Goal: Task Accomplishment & Management: Manage account settings

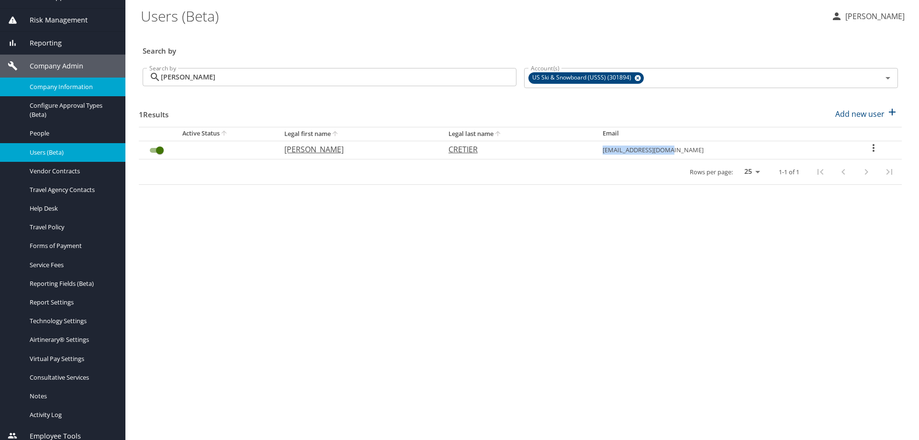
scroll to position [130, 0]
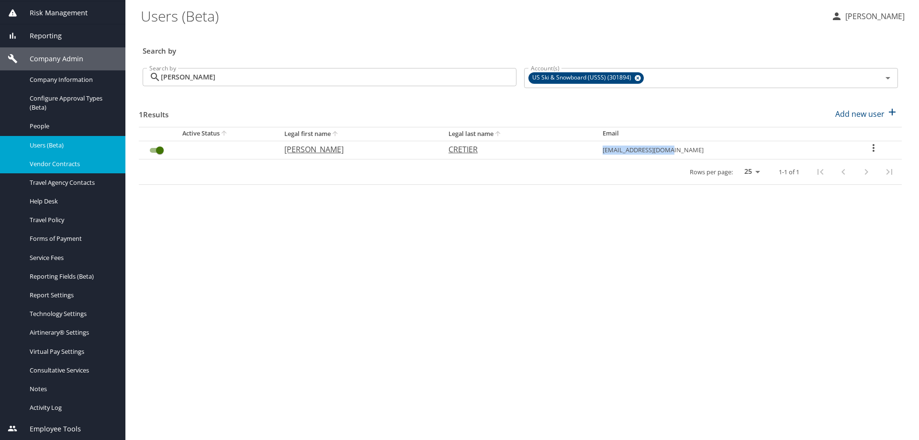
click at [70, 158] on div "Vendor Contracts" at bounding box center [63, 163] width 110 height 11
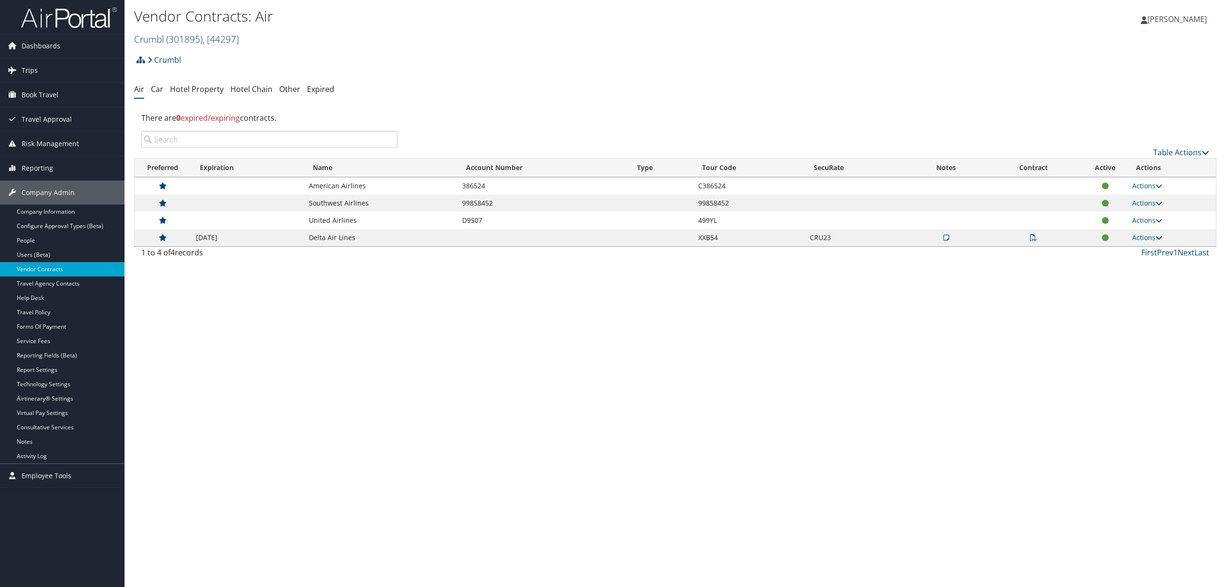
click at [207, 37] on span ", [ 44297 ]" at bounding box center [221, 39] width 36 height 13
click at [202, 56] on input "search" at bounding box center [198, 57] width 126 height 18
type input "agreserves"
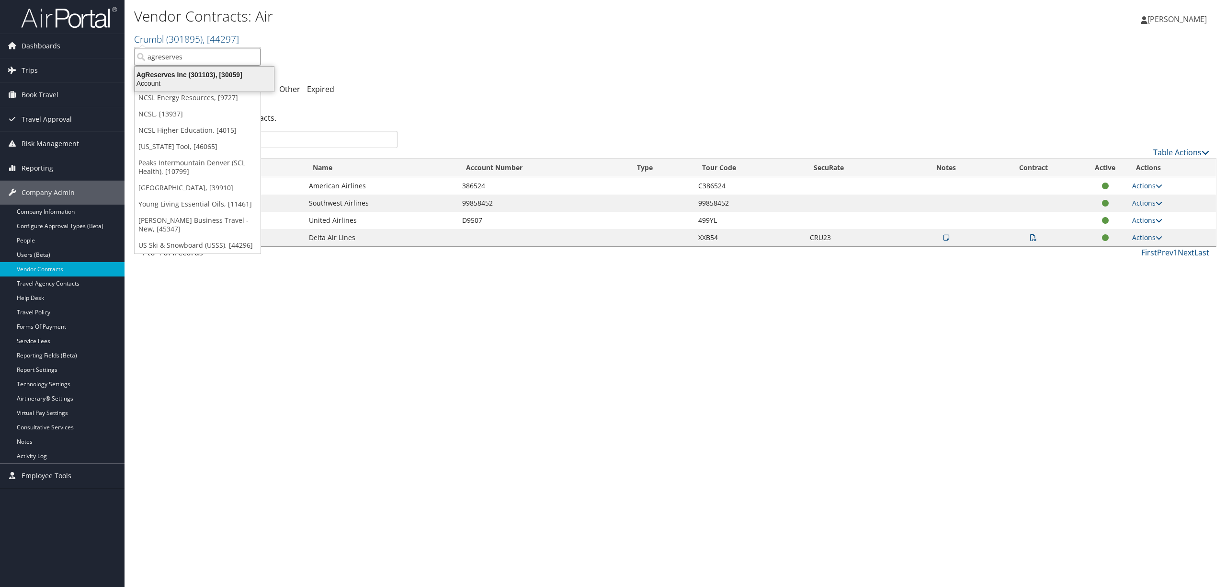
click at [202, 75] on div "AgReserves Inc (301103), [30059]" at bounding box center [204, 74] width 150 height 9
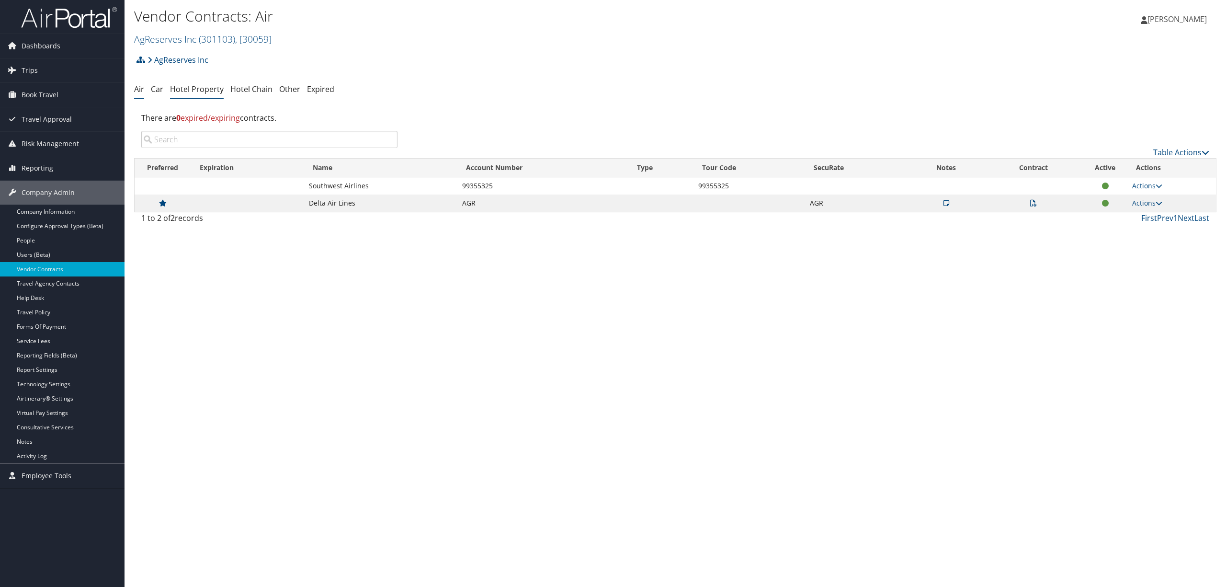
click at [211, 87] on link "Hotel Property" at bounding box center [197, 89] width 54 height 11
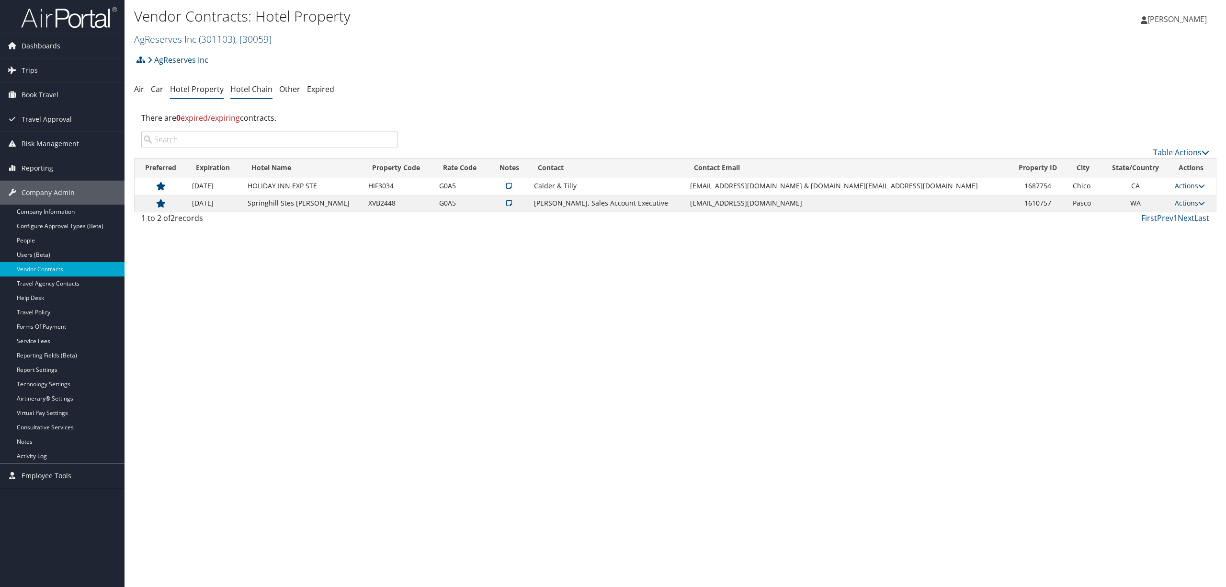
click at [246, 85] on link "Hotel Chain" at bounding box center [251, 89] width 42 height 11
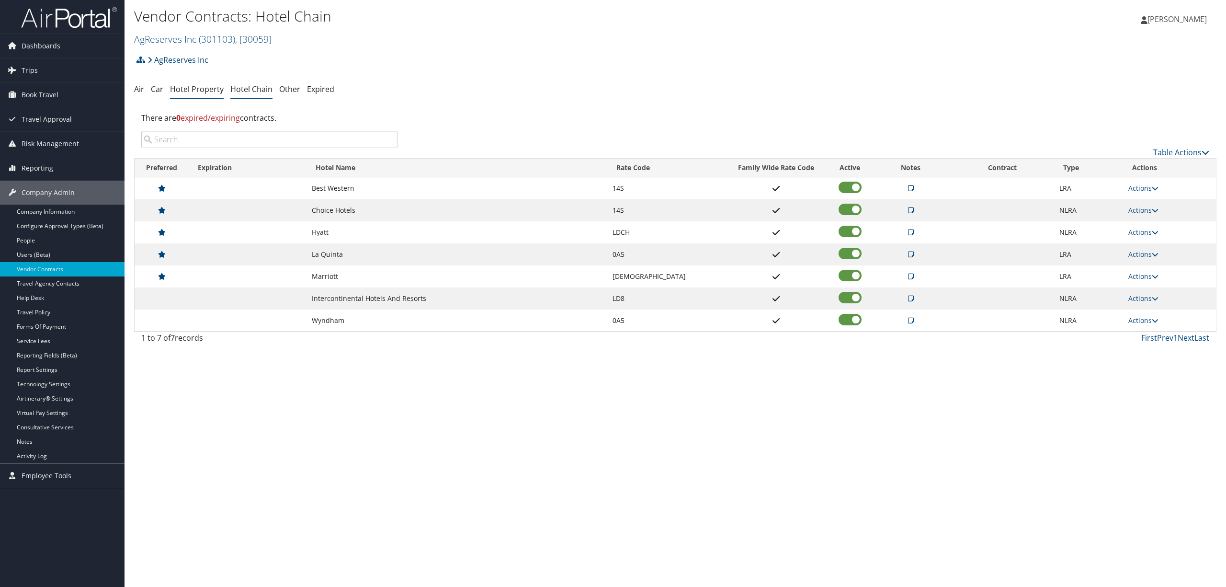
click at [186, 89] on link "Hotel Property" at bounding box center [197, 89] width 54 height 11
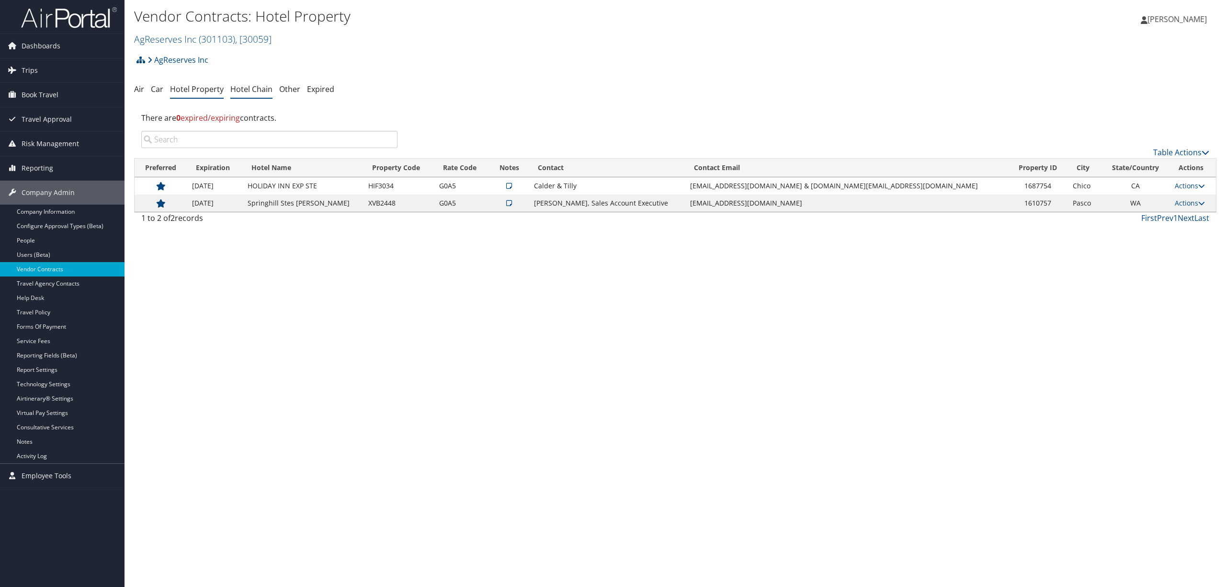
click at [244, 89] on link "Hotel Chain" at bounding box center [251, 89] width 42 height 11
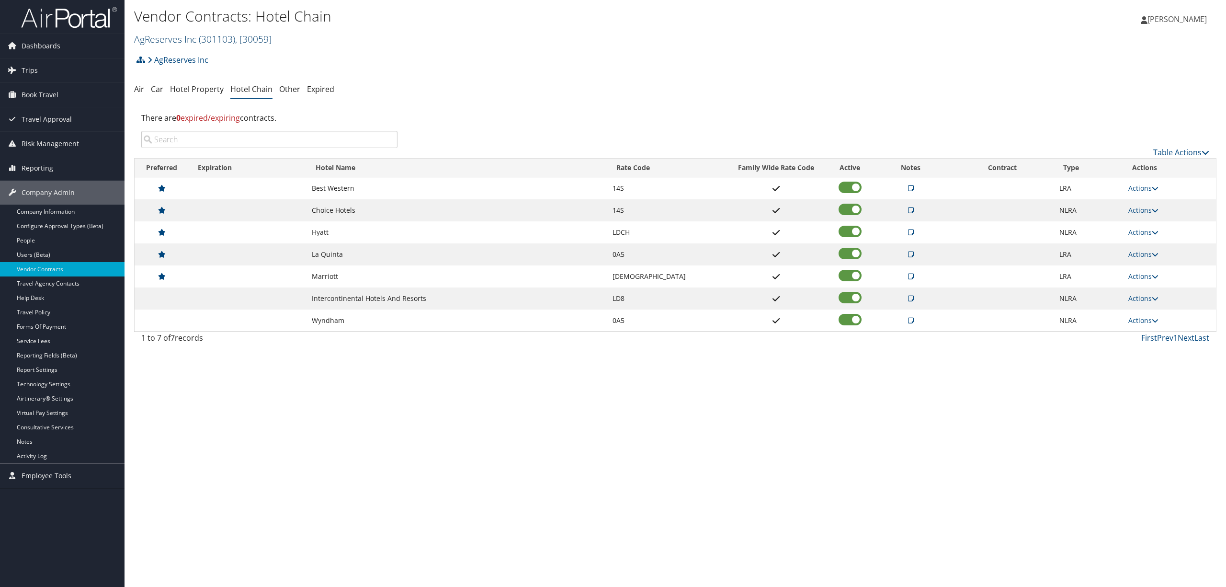
click at [199, 34] on span "( 301103 )" at bounding box center [217, 39] width 36 height 13
click at [413, 496] on div "Vendor Contracts: Hotel Chain AgReserves Inc ( 301103 ) , [ 30059 ] AgReserves …" at bounding box center [674, 293] width 1101 height 587
click at [257, 36] on span ", [ 30059 ]" at bounding box center [253, 39] width 36 height 13
click at [195, 58] on input "search" at bounding box center [198, 57] width 126 height 18
type input "dmba"
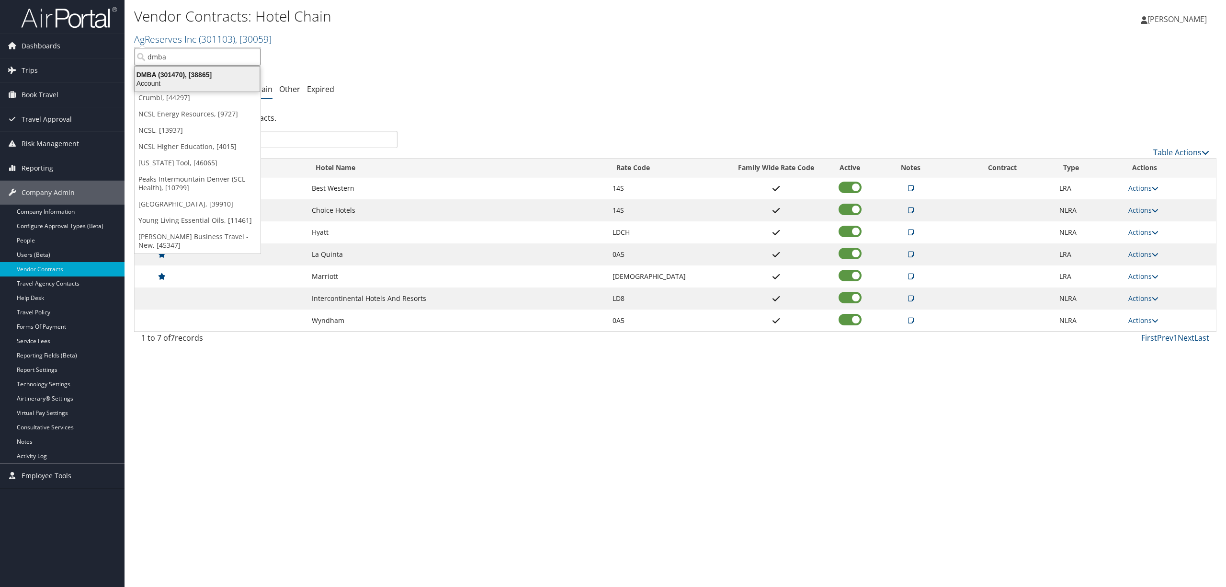
click at [195, 79] on div "DMBA (301470), [38865]" at bounding box center [197, 74] width 136 height 9
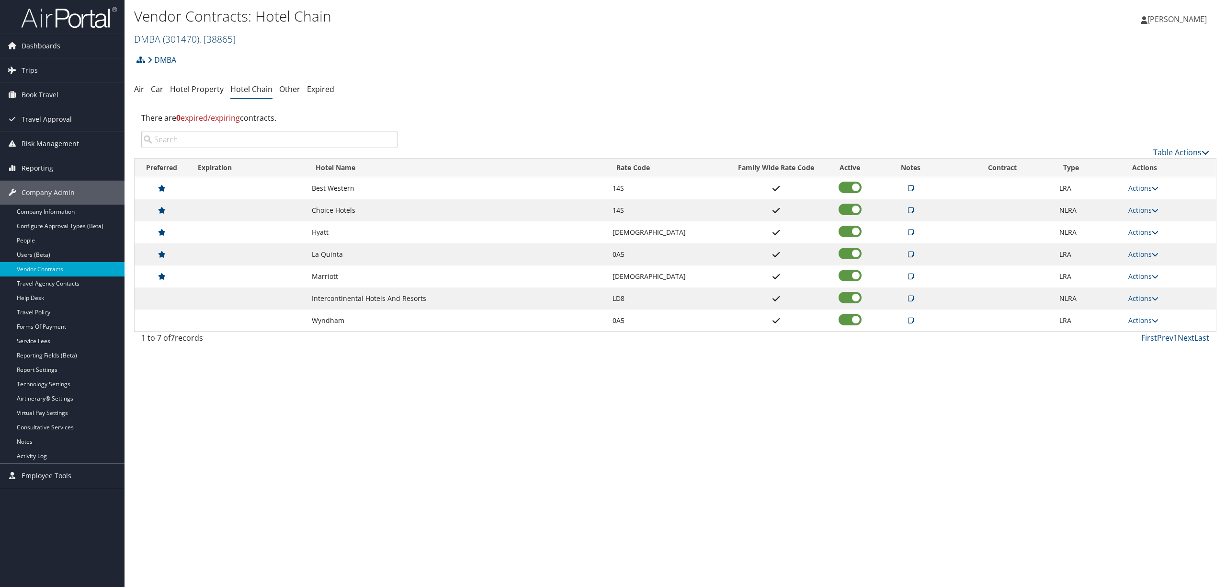
click at [158, 36] on link "DMBA ( 301470 ) , [ 38865 ]" at bounding box center [185, 39] width 102 height 13
click at [493, 32] on h2 "DMBA ( 301470 ) , [ 38865 ]" at bounding box center [495, 38] width 722 height 16
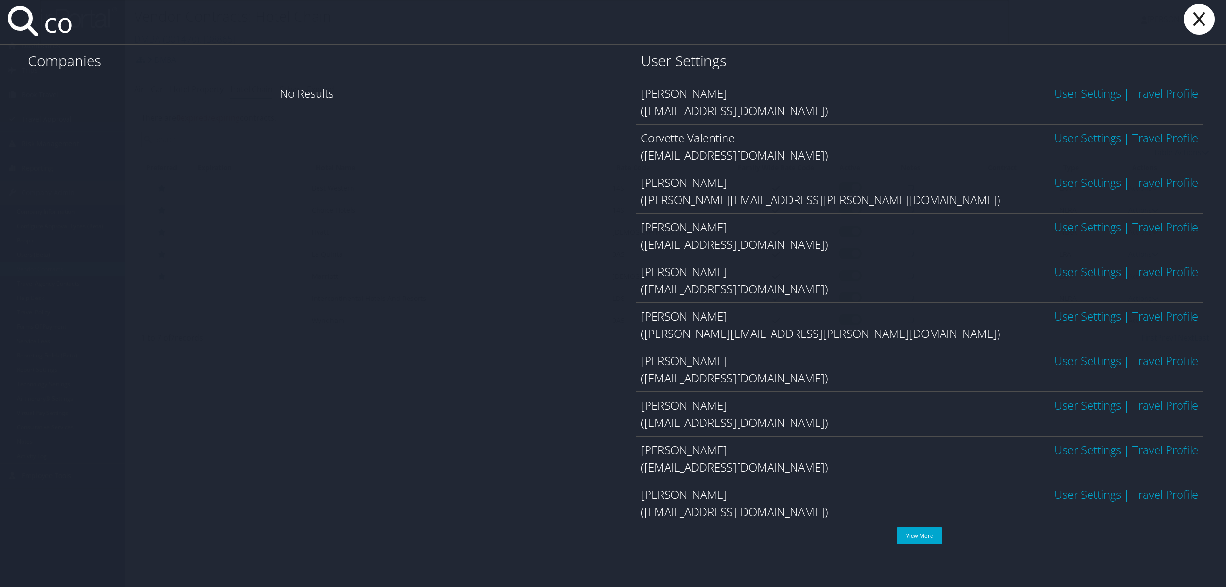
type input "c"
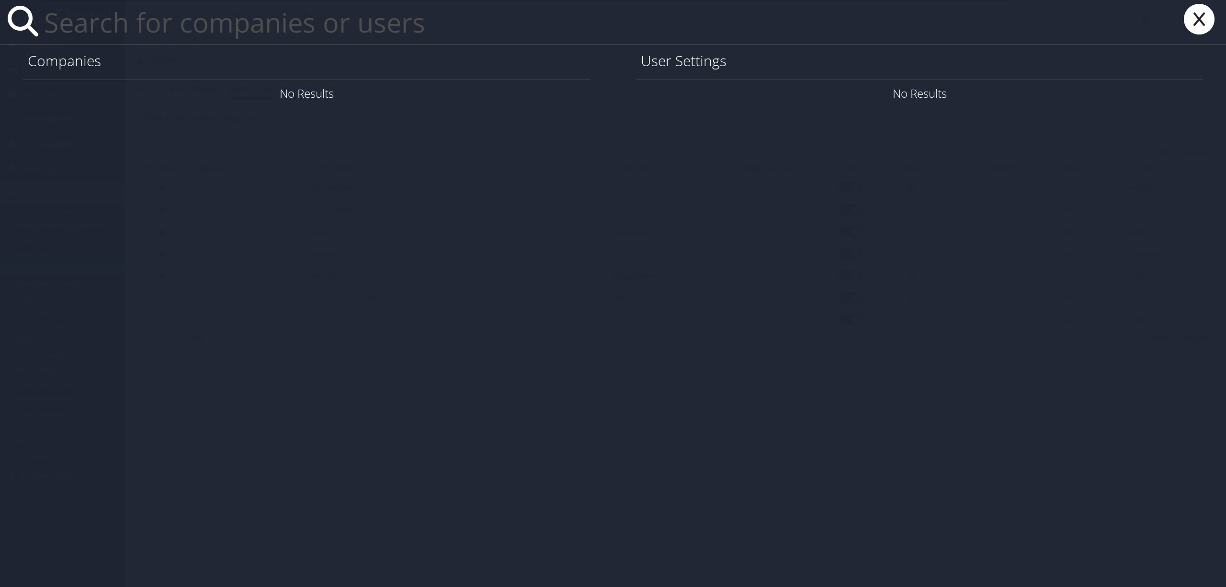
click at [1198, 20] on icon at bounding box center [1199, 19] width 38 height 31
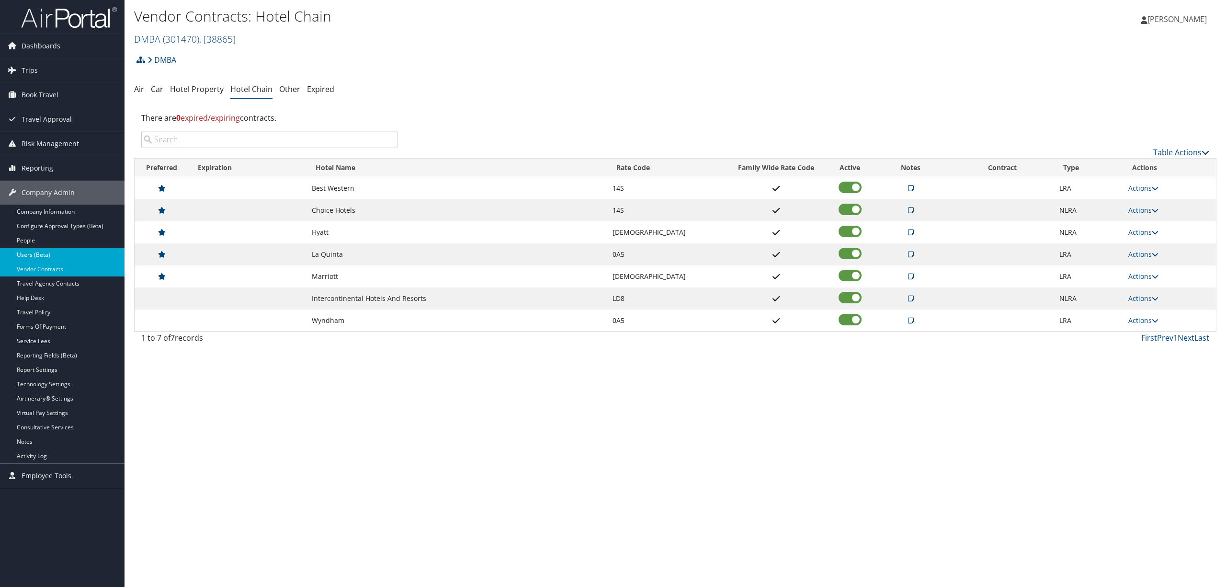
click at [43, 250] on link "Users (Beta)" at bounding box center [62, 255] width 124 height 14
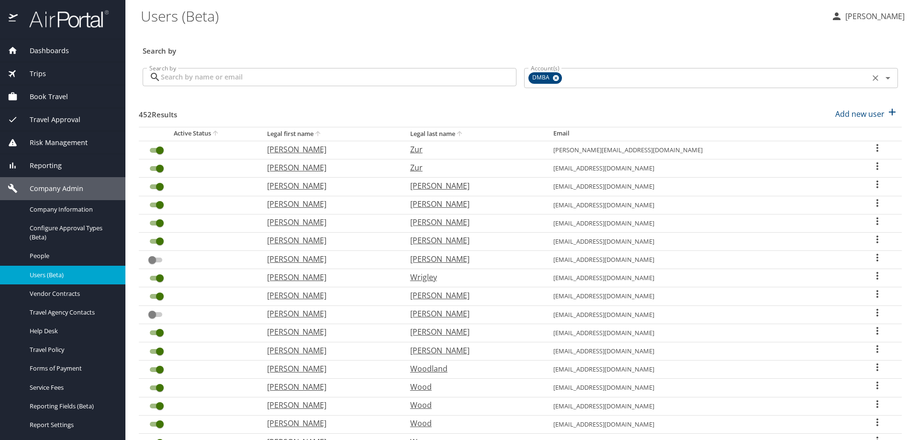
click at [554, 77] on icon at bounding box center [556, 78] width 6 height 6
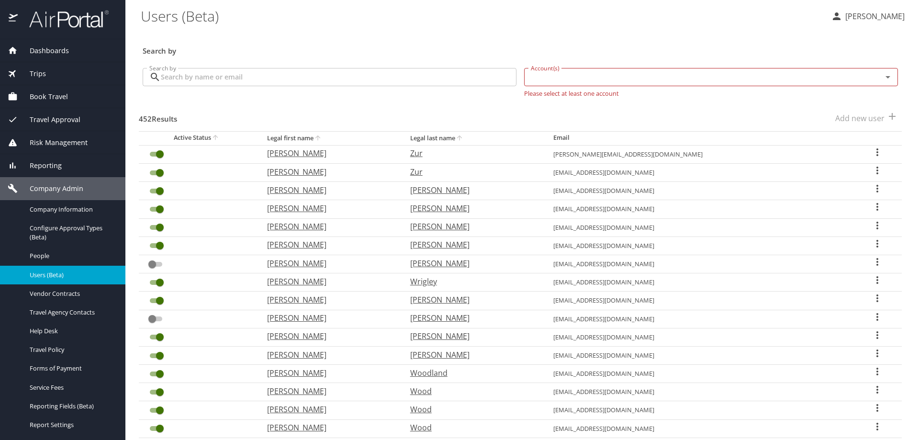
click at [554, 77] on input "Account(s)" at bounding box center [697, 77] width 340 height 12
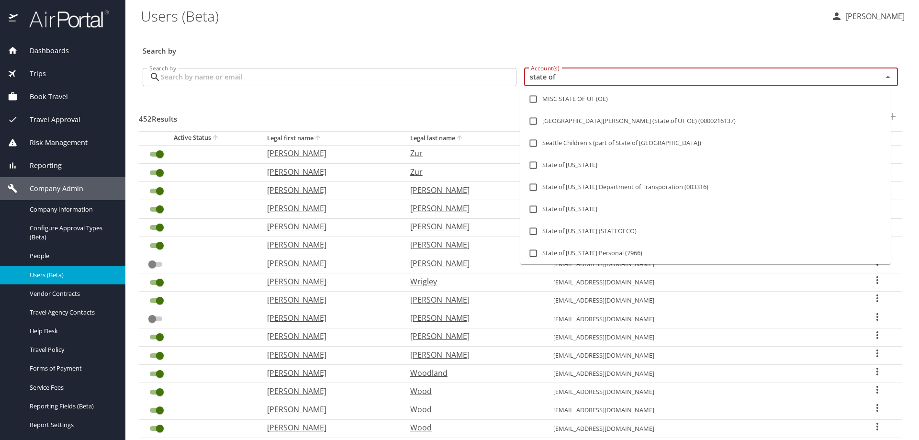
type input "state of l"
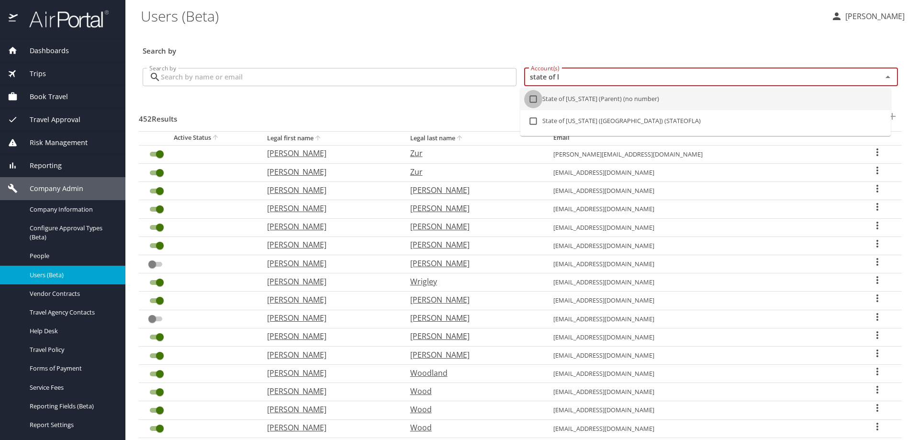
click at [536, 100] on input "checkbox" at bounding box center [533, 99] width 18 height 18
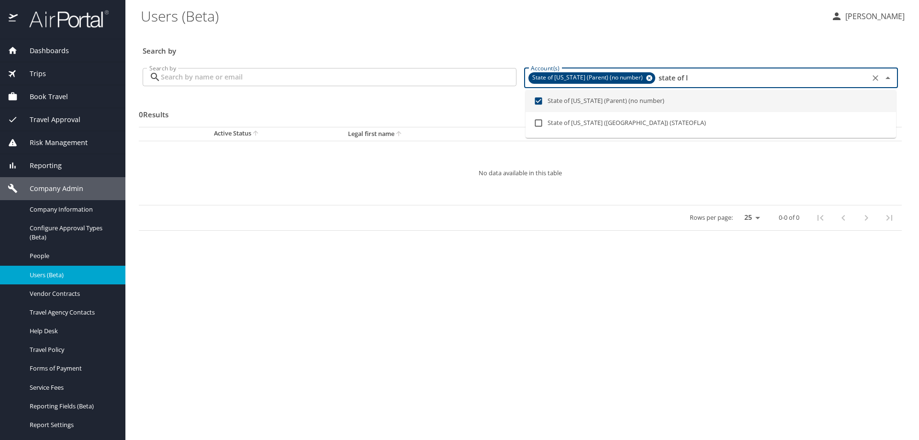
click at [646, 78] on icon at bounding box center [649, 78] width 6 height 6
checkbox input "false"
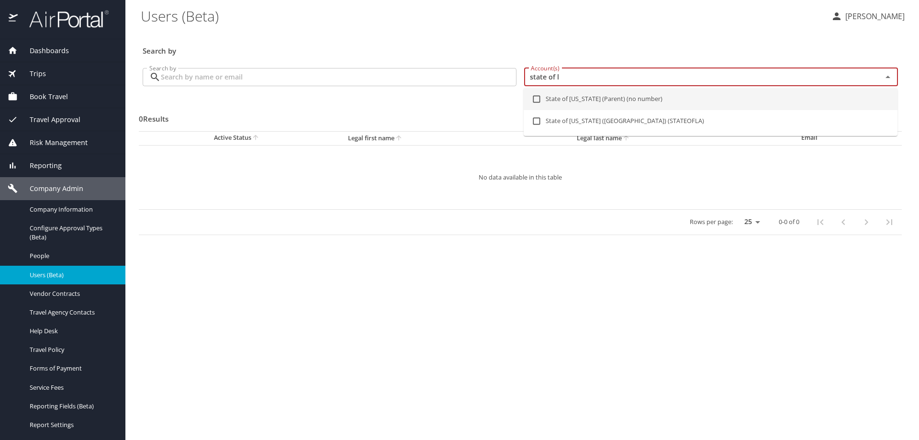
click at [643, 78] on input "state of l" at bounding box center [697, 77] width 340 height 12
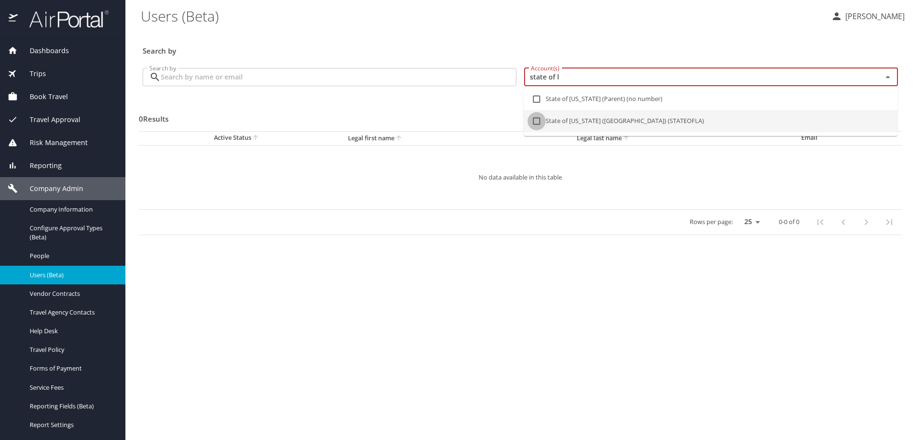
click at [538, 123] on input "checkbox" at bounding box center [537, 121] width 18 height 18
checkbox input "true"
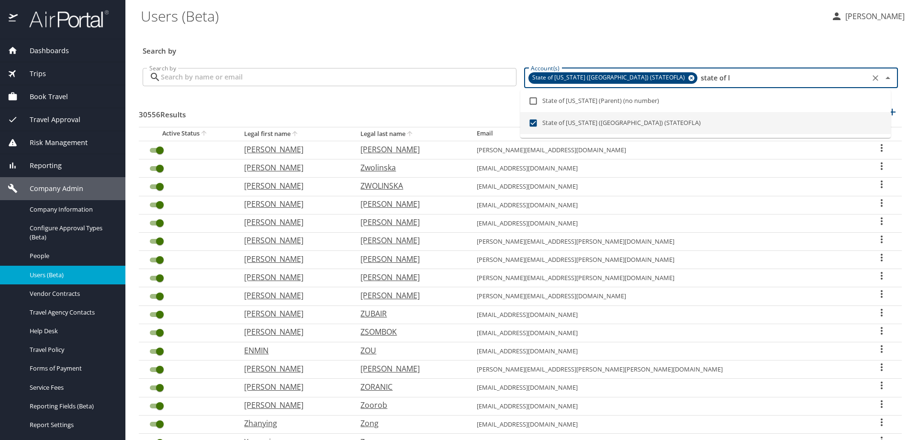
type input "state of l"
click at [215, 82] on input "Search by" at bounding box center [339, 77] width 356 height 18
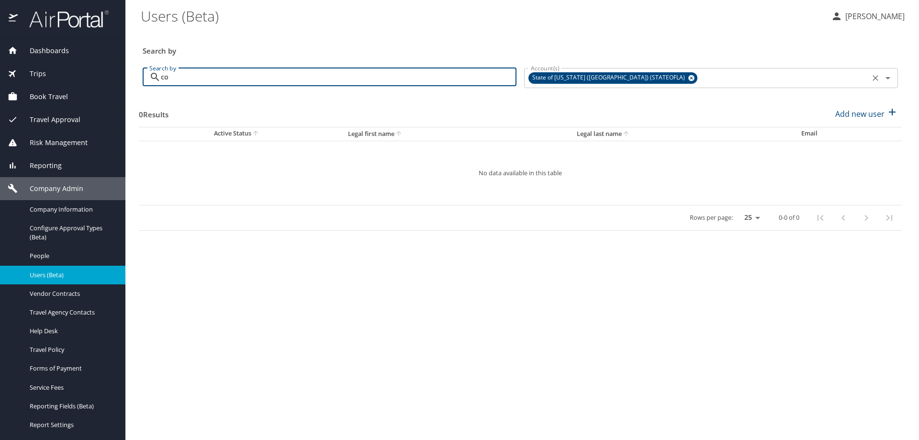
type input "c"
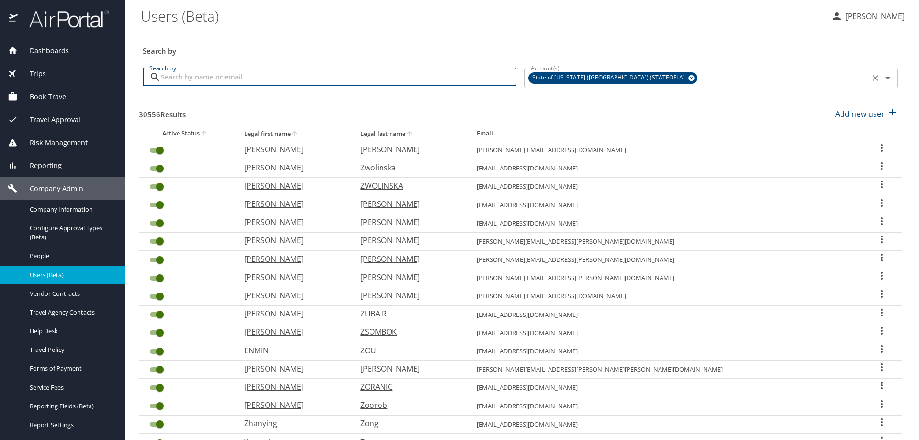
click at [206, 74] on input "Search by" at bounding box center [339, 77] width 356 height 18
paste input "PDOUGLAS@SUSLA.EDU"
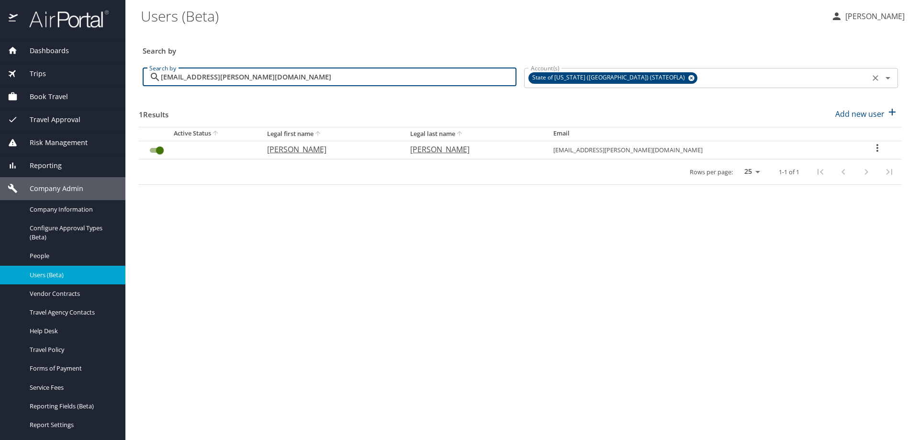
type input "PDOUGLAS@SUSLA.EDU"
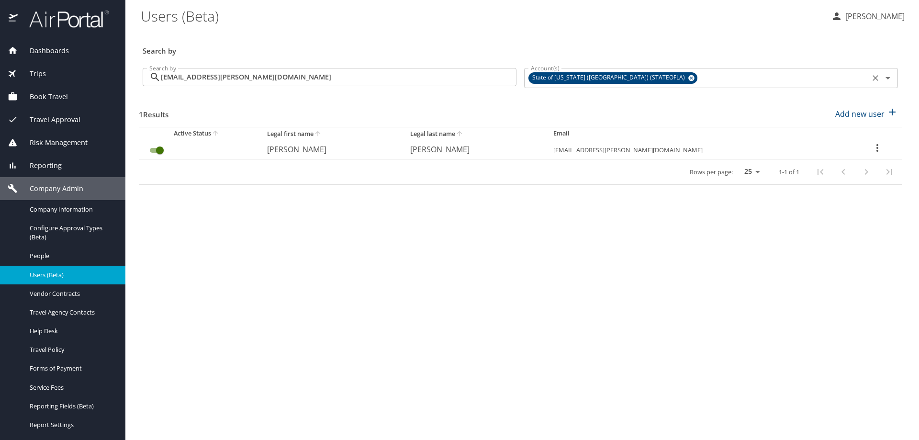
click at [872, 147] on icon "User Search Table" at bounding box center [877, 147] width 11 height 11
click at [832, 145] on p "View profile" at bounding box center [818, 149] width 42 height 11
select select "US"
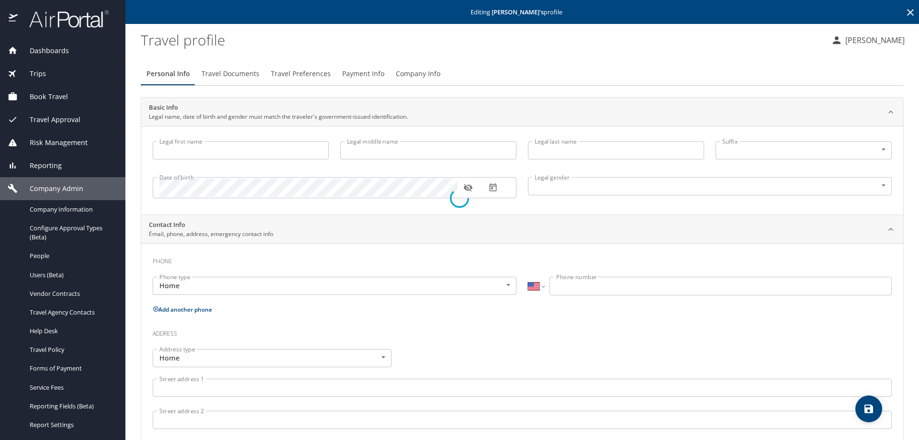
type input "Priscilla"
type input "Douglas"
type input "Female"
select select "US"
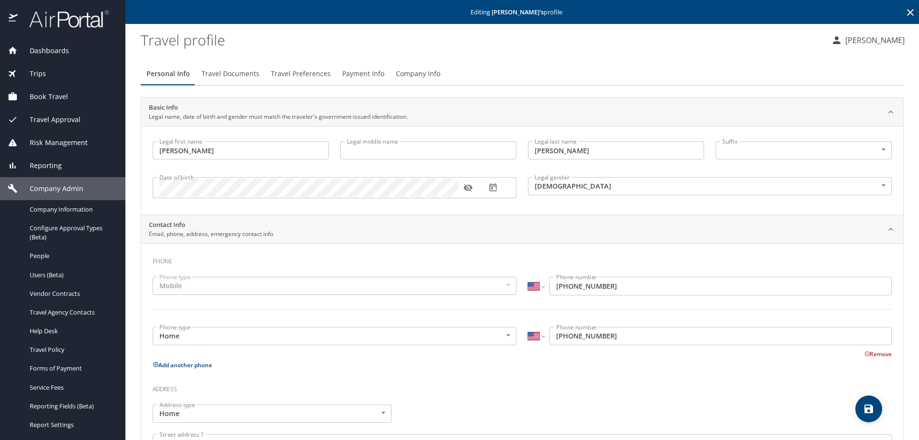
click at [362, 73] on span "Payment Info" at bounding box center [363, 74] width 42 height 12
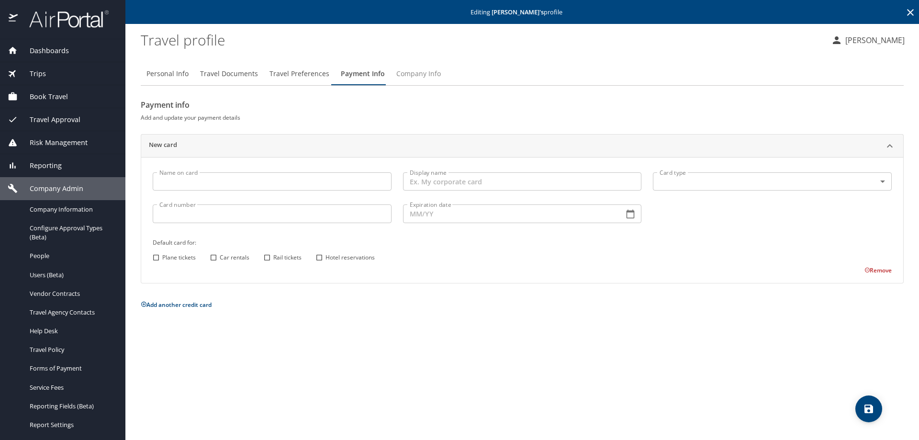
click at [401, 74] on span "Company Info" at bounding box center [418, 74] width 45 height 12
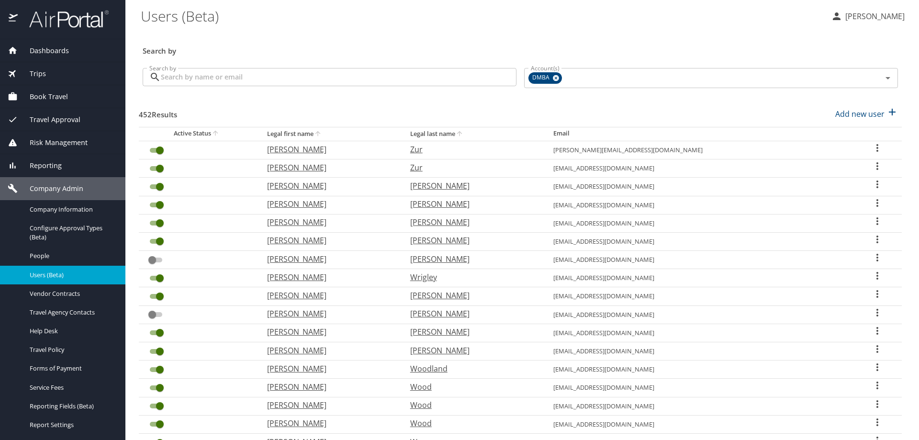
click at [173, 79] on input "Search by" at bounding box center [339, 77] width 356 height 18
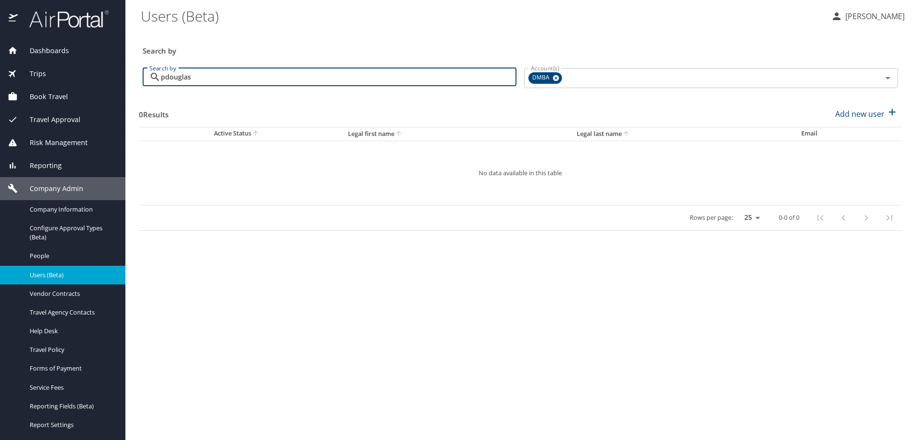
type input "pdouglas"
click at [559, 78] on div "DMBA" at bounding box center [546, 77] width 34 height 11
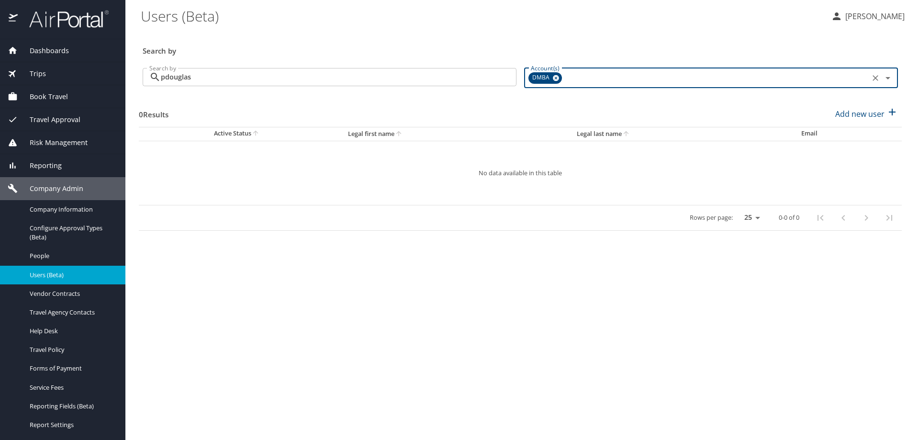
click at [554, 76] on icon at bounding box center [556, 78] width 7 height 11
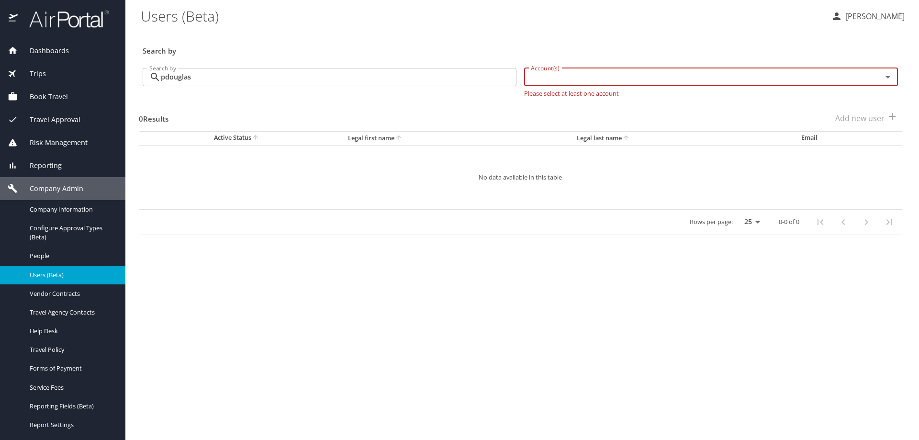
click at [554, 77] on input "Account(s)" at bounding box center [697, 77] width 340 height 12
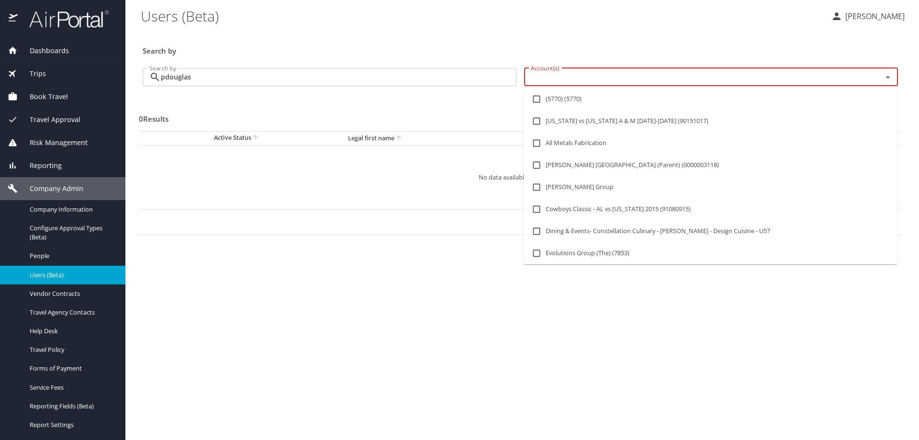
type input "d"
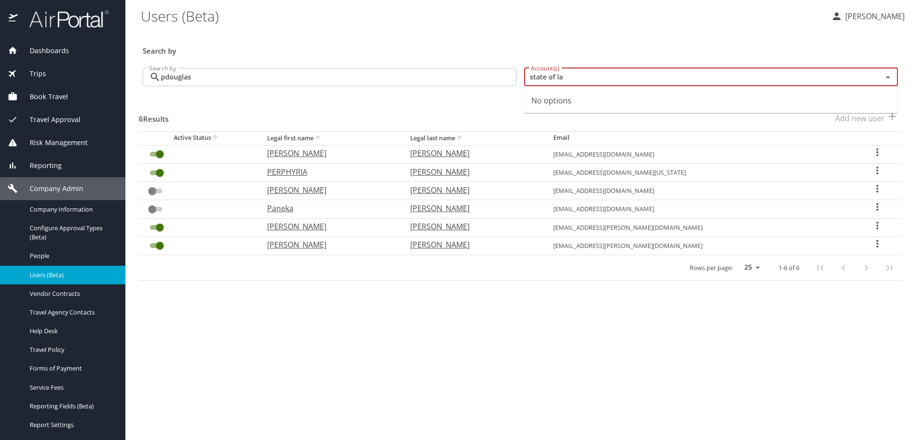
type input "state of l"
click at [534, 120] on input "checkbox" at bounding box center [537, 121] width 18 height 18
checkbox input "true"
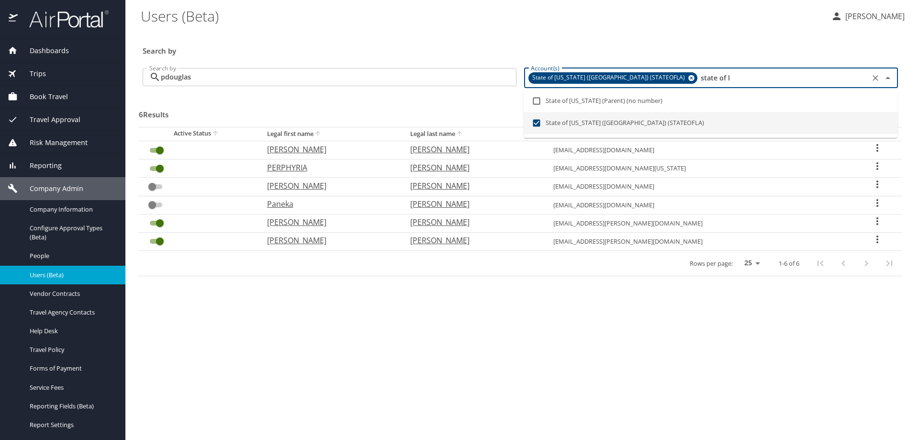
type input "state of l"
click at [214, 78] on input "pdouglas" at bounding box center [339, 77] width 356 height 18
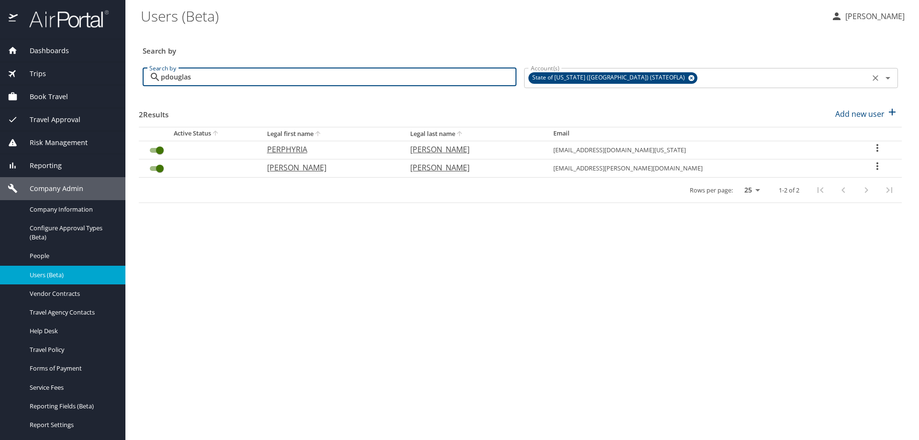
click at [689, 79] on icon at bounding box center [692, 78] width 6 height 6
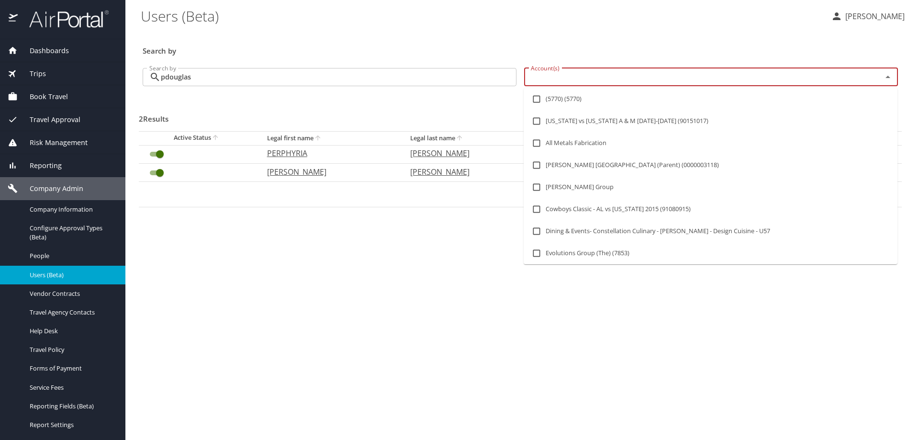
click at [632, 74] on input "Account(s)" at bounding box center [697, 77] width 340 height 12
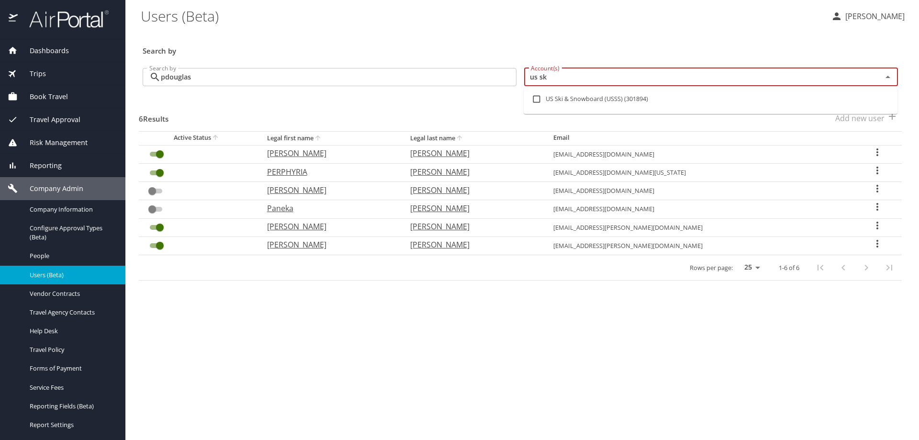
type input "us ski"
click at [535, 98] on input "checkbox" at bounding box center [537, 99] width 18 height 18
checkbox input "true"
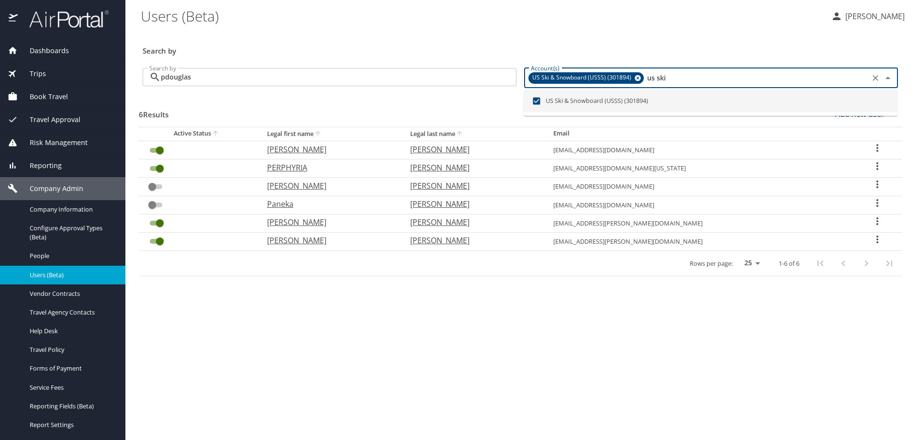
type input "us ski"
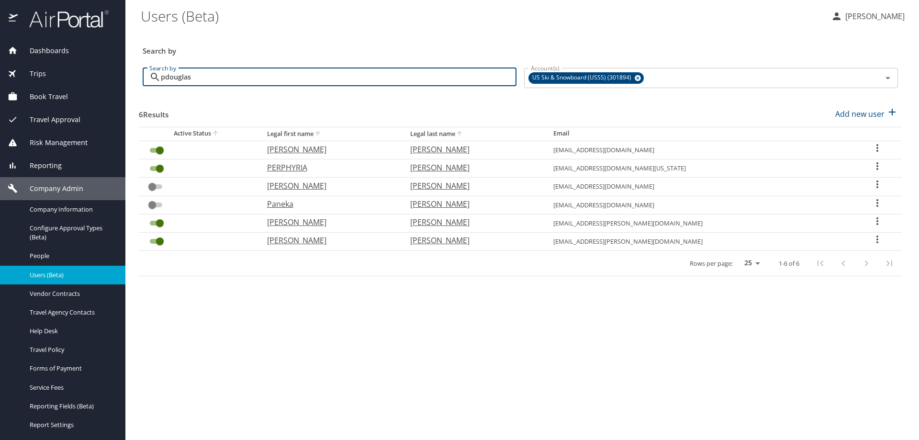
drag, startPoint x: 287, startPoint y: 79, endPoint x: 37, endPoint y: 89, distance: 250.6
click at [37, 88] on div "Dashboards AirPortal 360™ Manager AirPortal 360™ Agent My Travel Dashboard Trip…" at bounding box center [459, 220] width 919 height 440
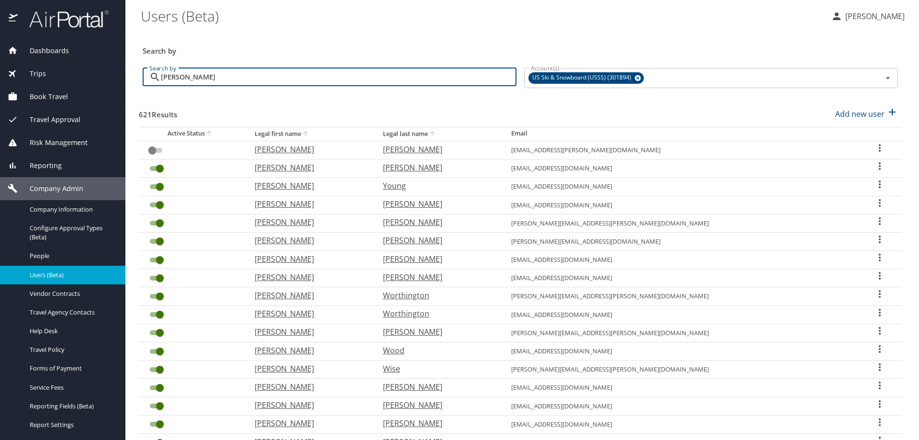
type input "claude"
checkbox input "true"
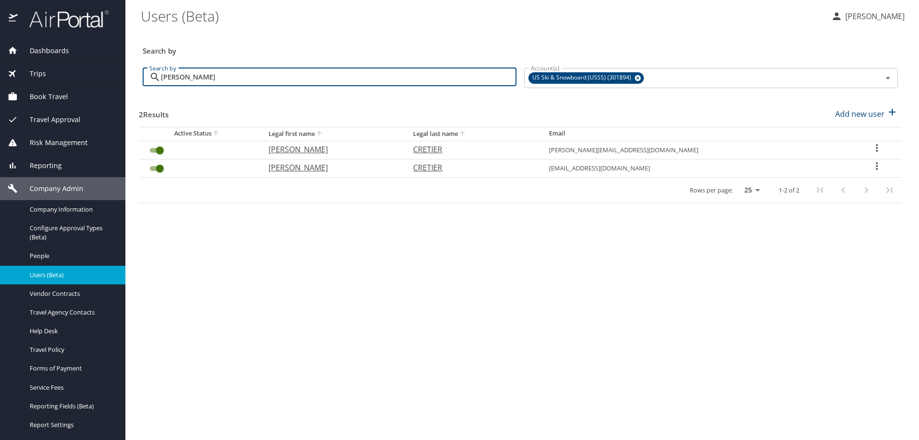
type input "claude"
click at [159, 169] on input "User Search Table" at bounding box center [160, 168] width 34 height 11
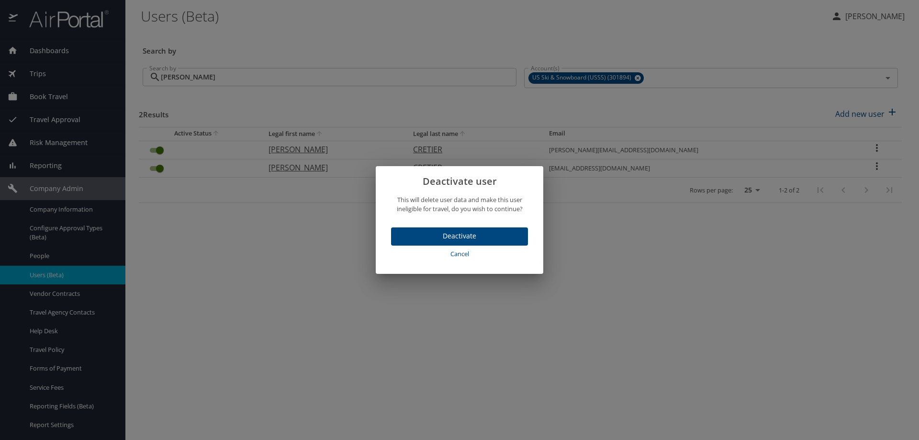
click at [460, 254] on span "Cancel" at bounding box center [459, 254] width 129 height 11
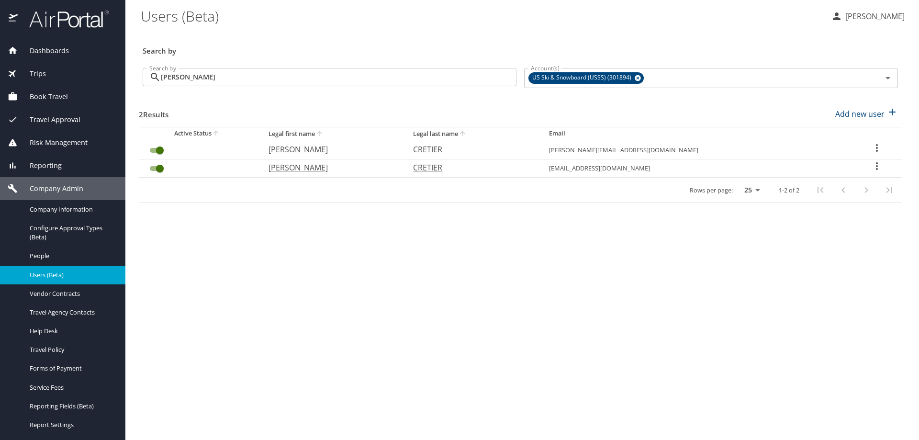
click at [158, 167] on input "User Search Table" at bounding box center [160, 168] width 34 height 11
checkbox input "true"
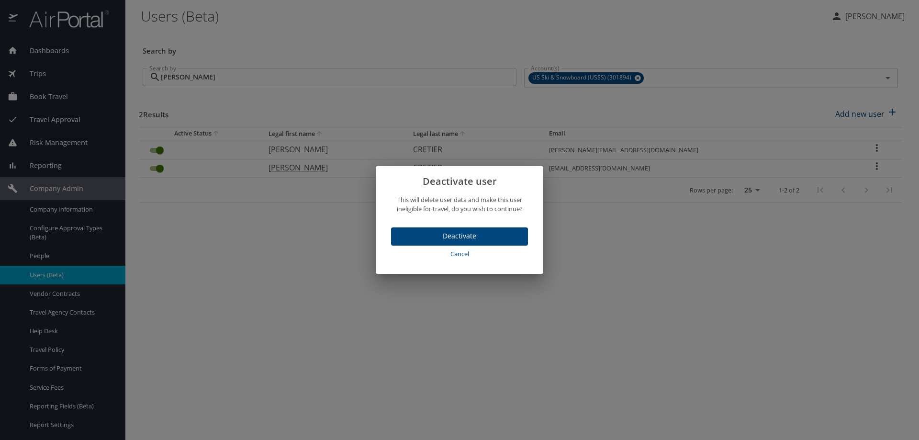
click at [462, 254] on span "Cancel" at bounding box center [459, 254] width 129 height 11
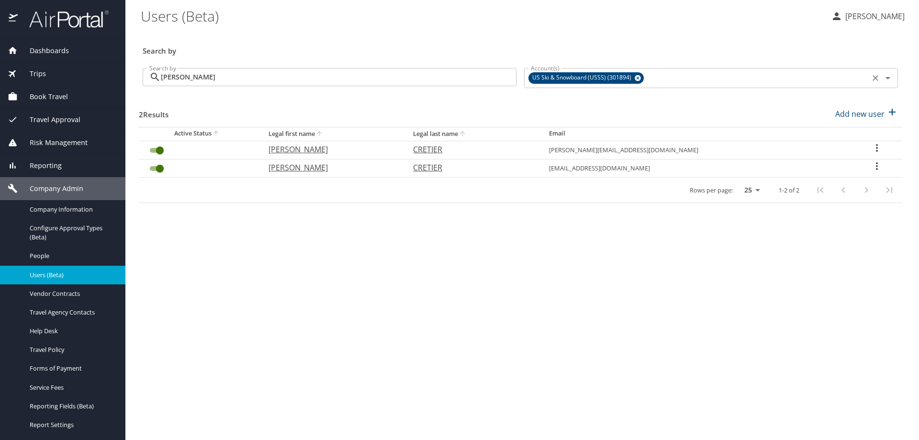
click at [637, 80] on icon at bounding box center [638, 78] width 6 height 6
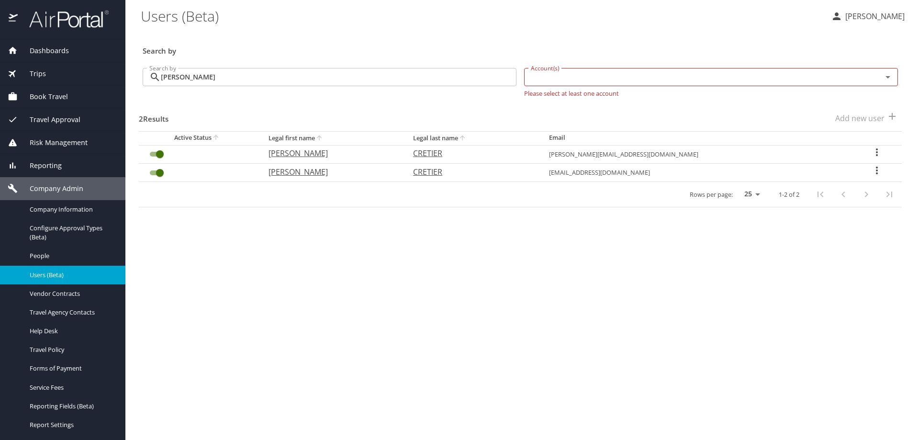
click at [539, 78] on input "Account(s)" at bounding box center [697, 77] width 340 height 12
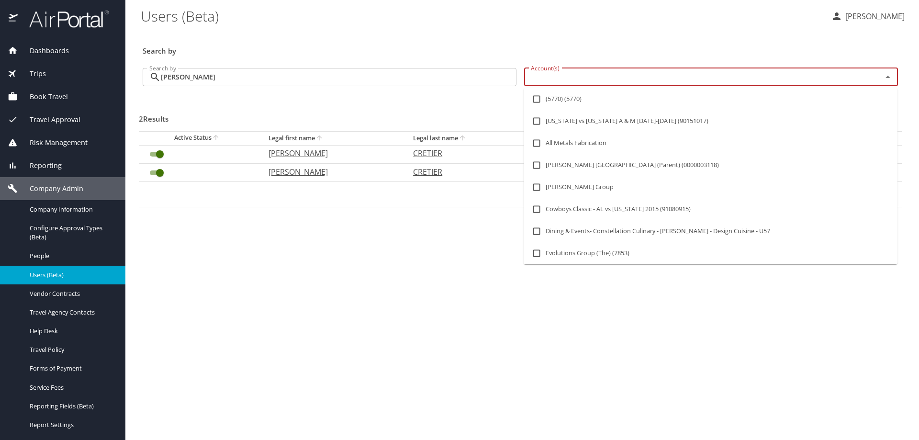
checkbox input "false"
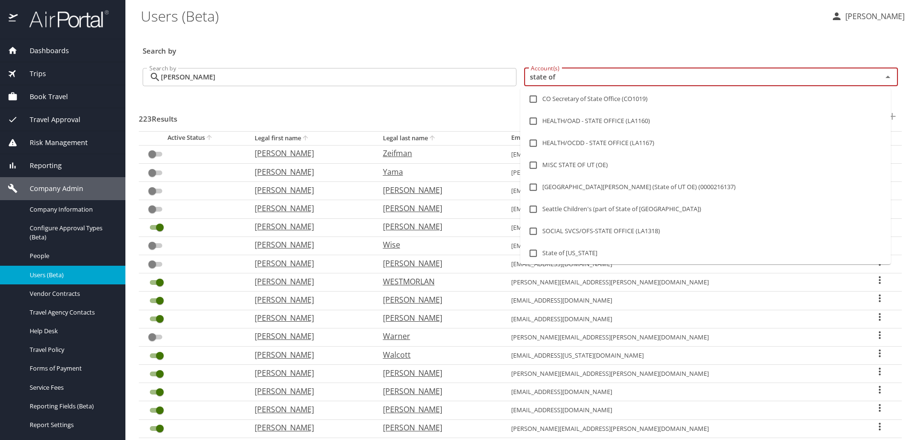
type input "state of l"
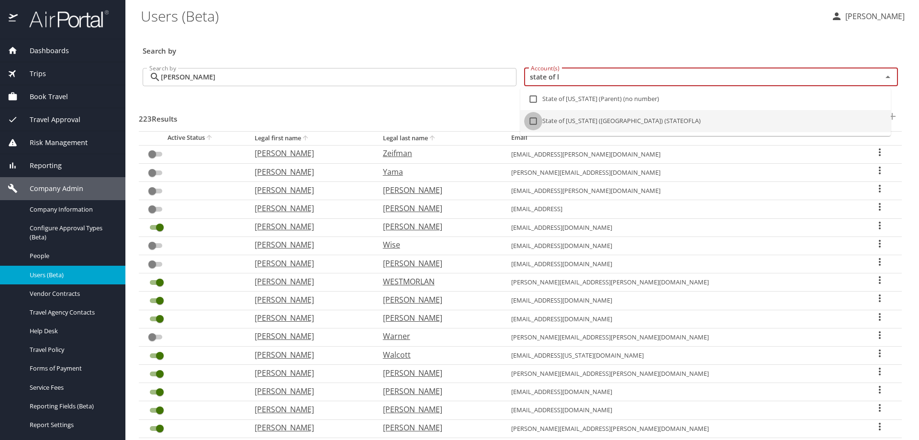
click at [534, 122] on input "checkbox" at bounding box center [533, 121] width 18 height 18
checkbox input "true"
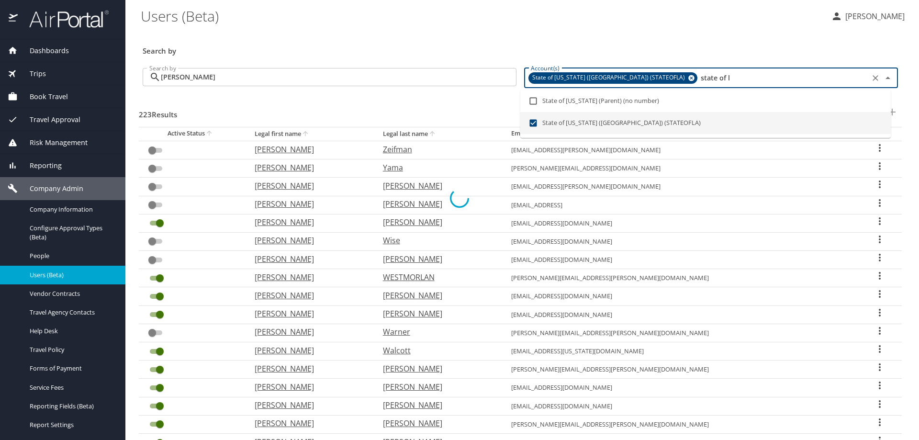
type input "state of l"
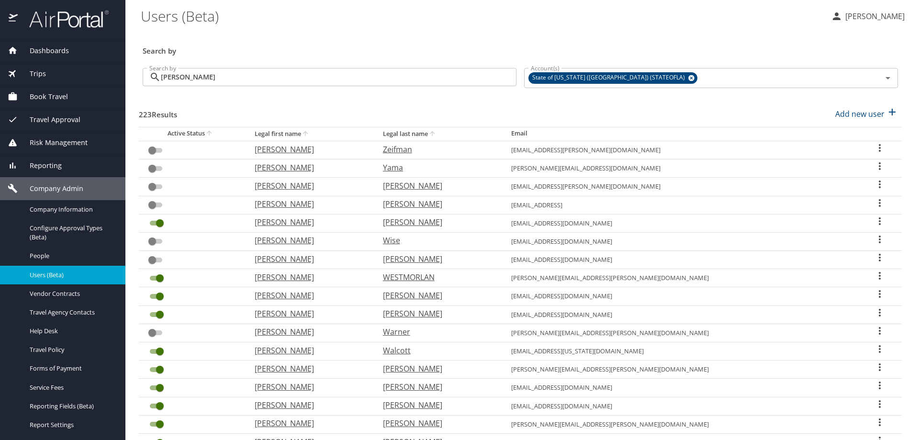
checkbox input "true"
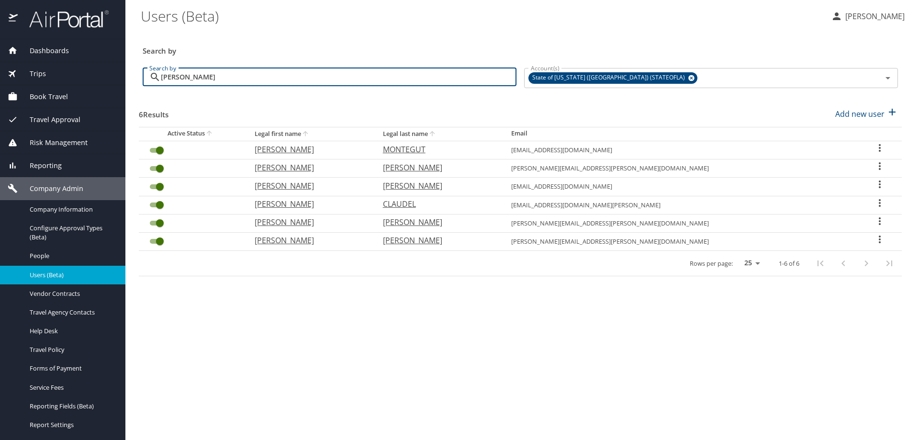
click at [219, 76] on input "claude" at bounding box center [339, 77] width 356 height 18
drag, startPoint x: 219, startPoint y: 77, endPoint x: 126, endPoint y: 82, distance: 93.1
click at [126, 81] on main "Users (Beta) Susan Moon Search by Search by claude Search by Account(s) State o…" at bounding box center [522, 220] width 794 height 440
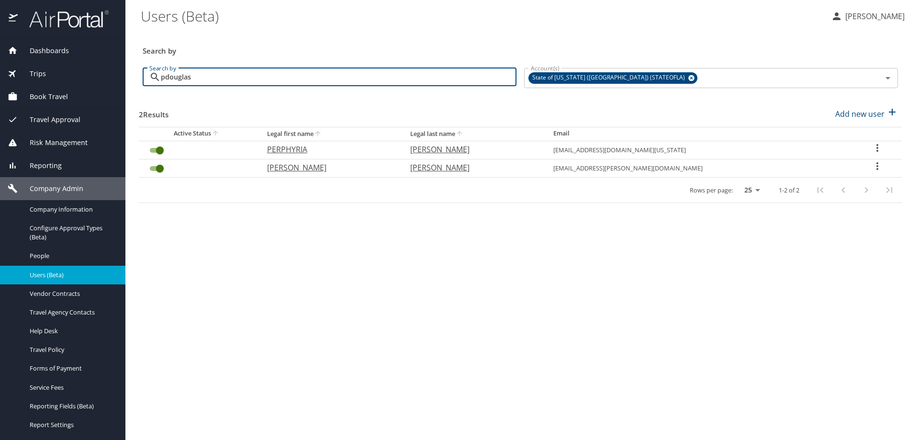
type input "pdouglas"
click at [872, 163] on icon "User Search Table" at bounding box center [877, 165] width 11 height 11
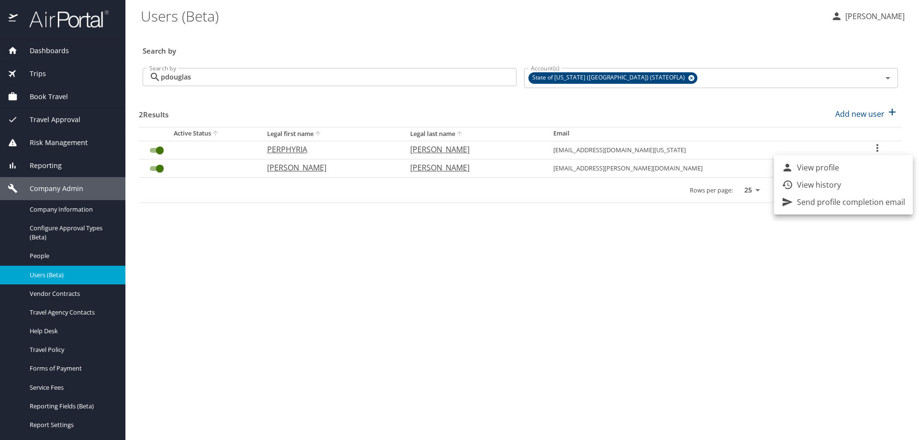
click at [843, 169] on li "View profile" at bounding box center [843, 167] width 139 height 17
select select "US"
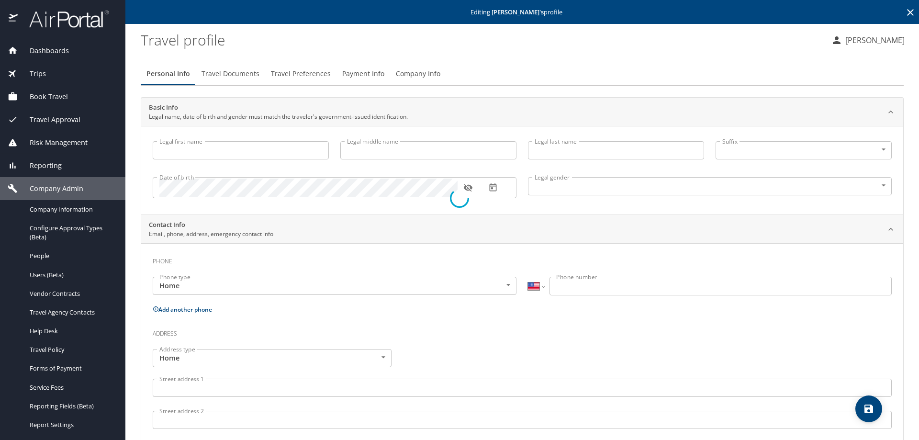
type input "Priscilla"
type input "Douglas"
type input "Female"
type input "Marilyn"
type input "Douglas"
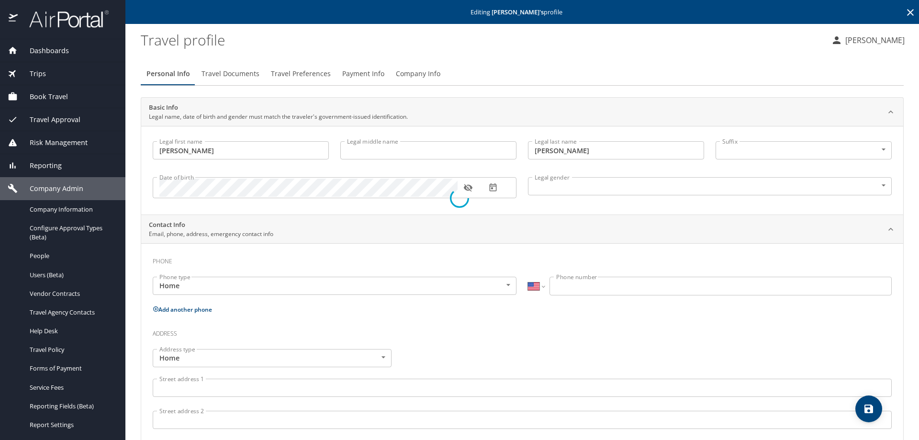
type input "(318) 751-2827"
select select "US"
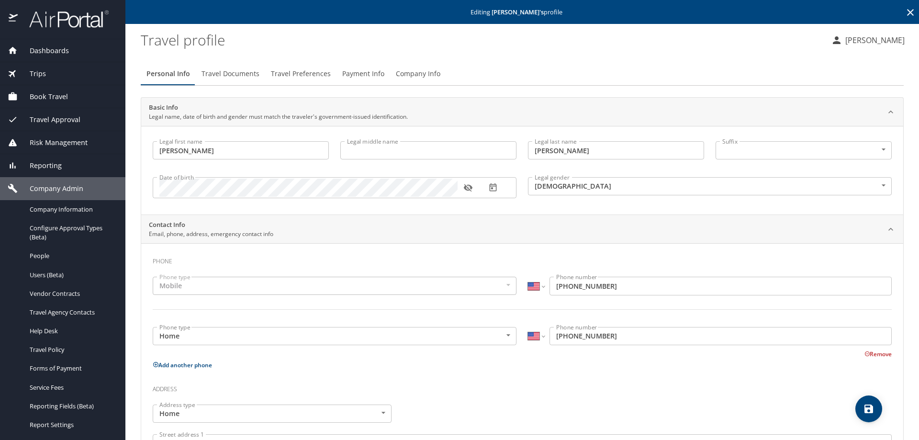
click at [424, 72] on span "Company Info" at bounding box center [418, 74] width 45 height 12
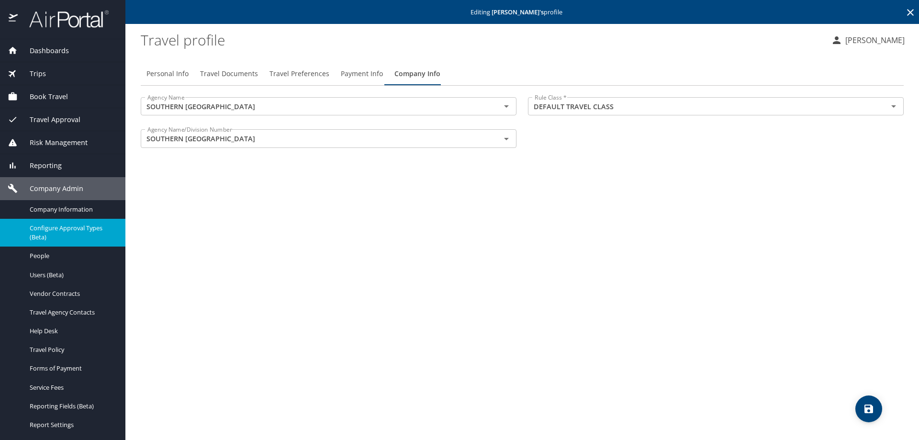
click at [49, 224] on span "Configure Approval Types (Beta)" at bounding box center [72, 233] width 84 height 18
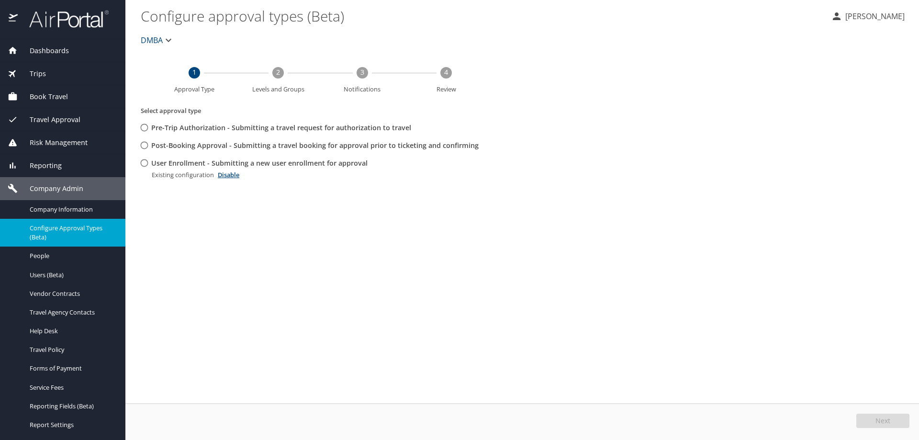
click at [162, 34] on span "DMBA" at bounding box center [152, 40] width 22 height 13
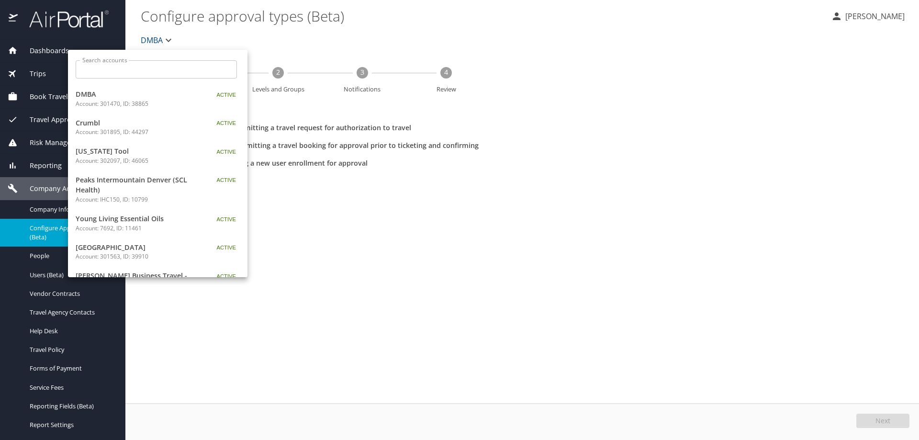
click at [160, 71] on input "Search accounts" at bounding box center [159, 69] width 155 height 18
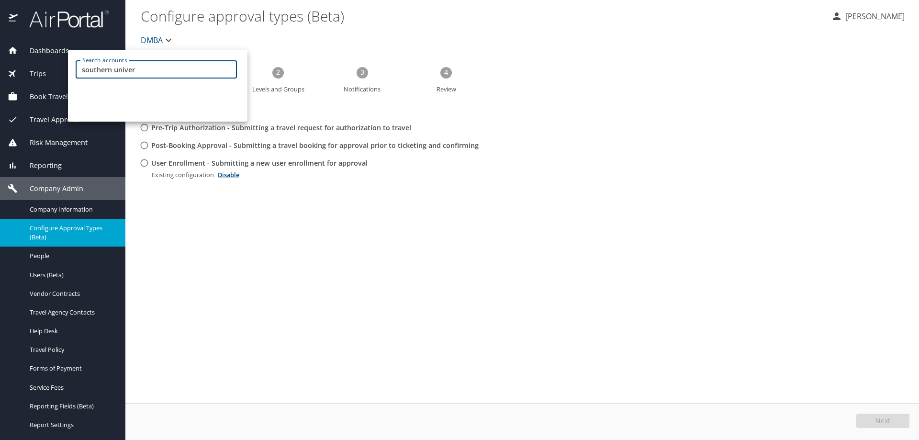
type input "southern univer"
click at [62, 274] on div at bounding box center [459, 220] width 919 height 440
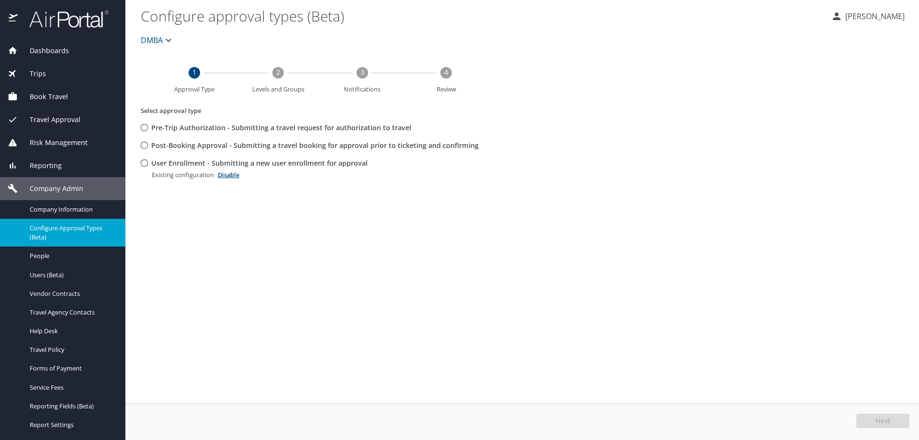
click at [62, 274] on span "Users (Beta)" at bounding box center [72, 275] width 84 height 9
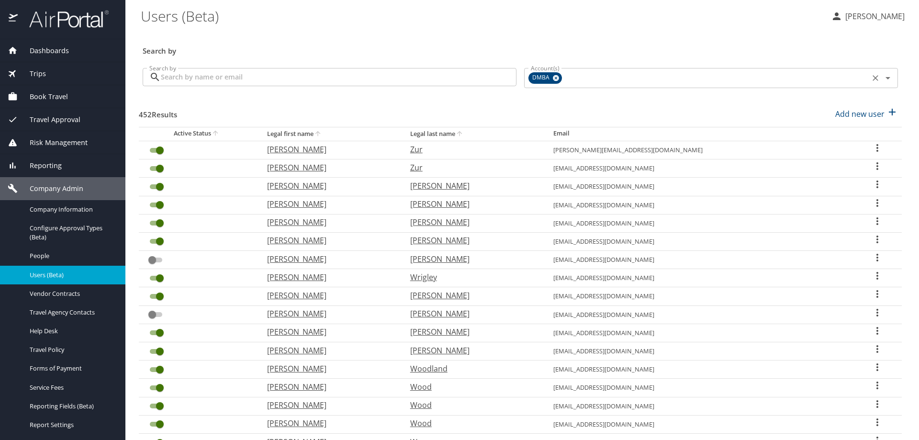
click at [553, 77] on icon at bounding box center [556, 78] width 6 height 6
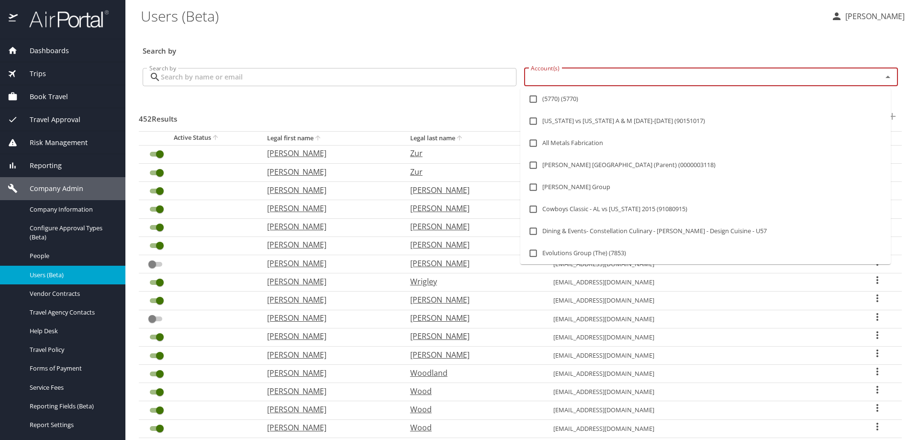
click at [550, 77] on input "Account(s)" at bounding box center [697, 77] width 340 height 12
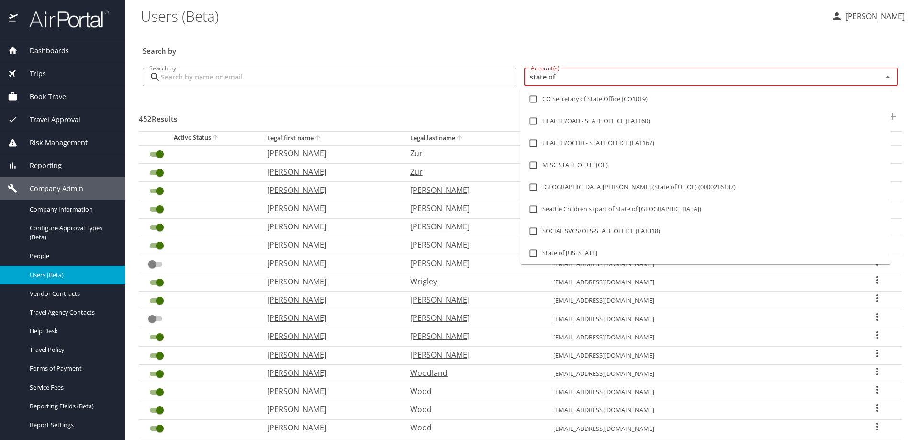
type input "state of l"
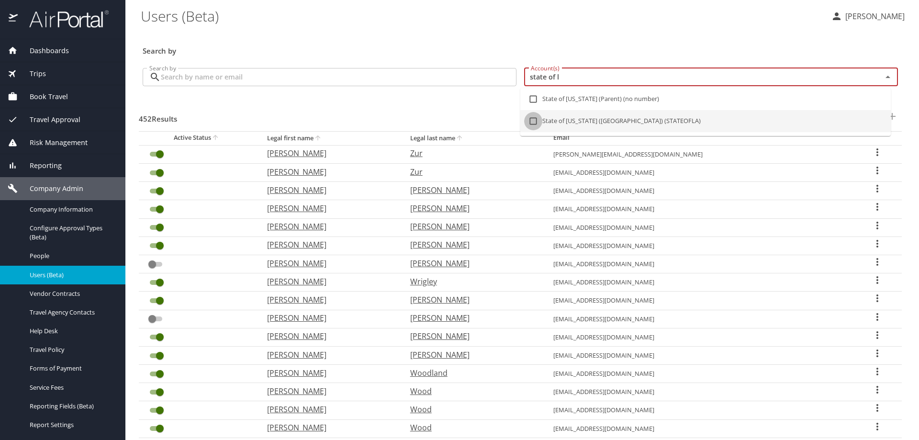
click at [532, 120] on input "checkbox" at bounding box center [533, 121] width 18 height 18
checkbox input "true"
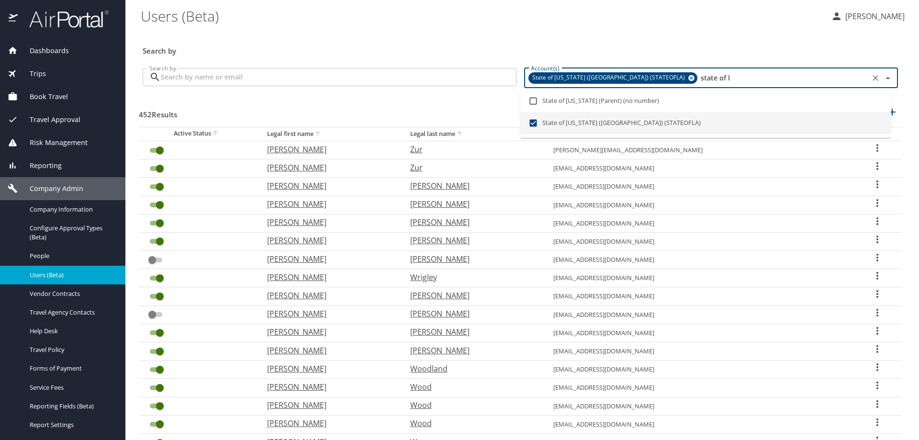
checkbox input "true"
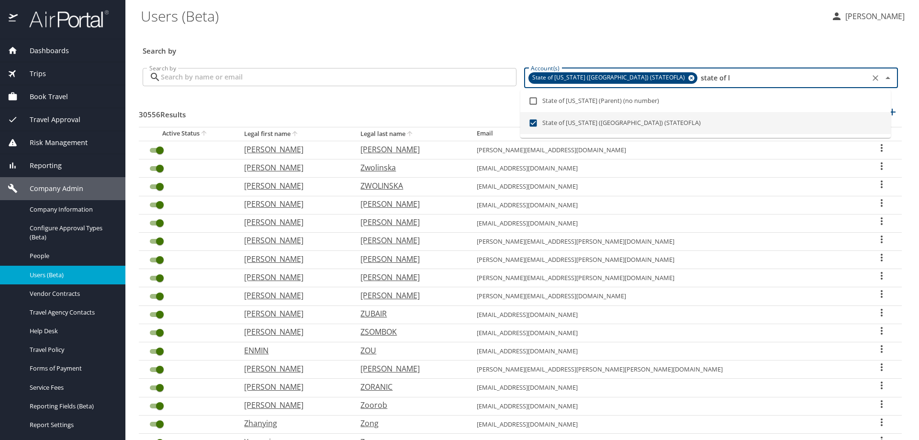
type input "state of l"
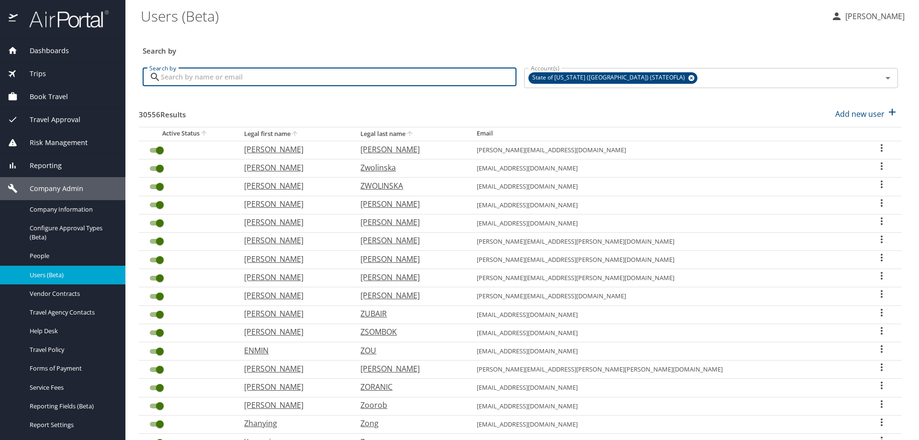
click at [414, 80] on input "Search by" at bounding box center [339, 77] width 356 height 18
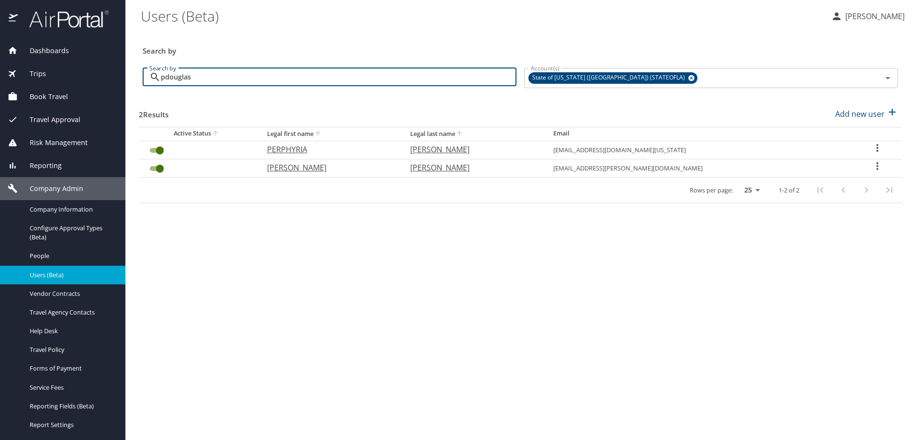
type input "pdouglas"
click at [872, 165] on icon "User Search Table" at bounding box center [877, 165] width 11 height 11
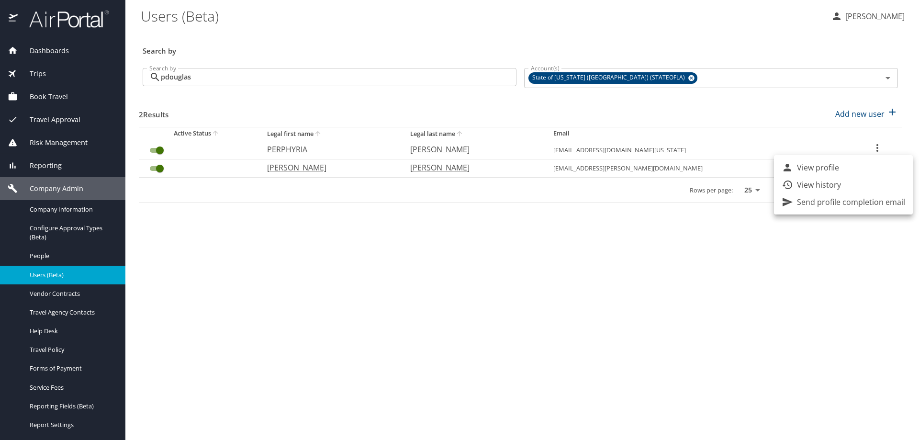
click at [828, 170] on p "View profile" at bounding box center [818, 167] width 42 height 11
select select "US"
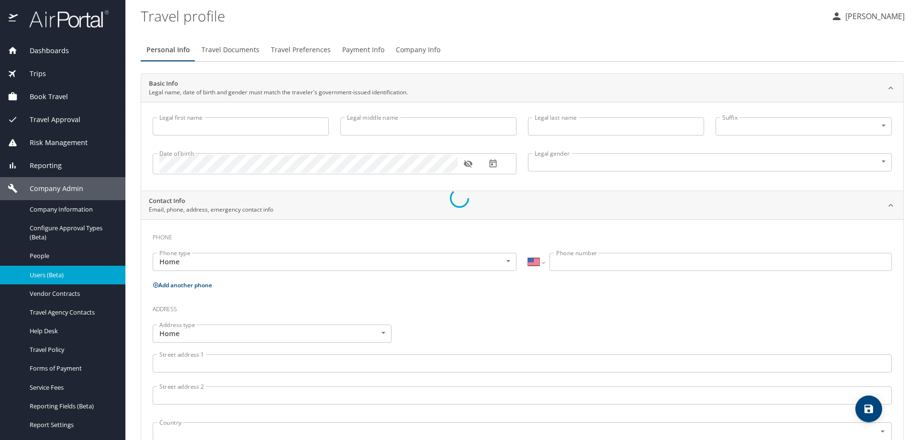
type input "Priscilla"
type input "Douglas"
type input "Female"
type input "Marilyn"
type input "Douglas"
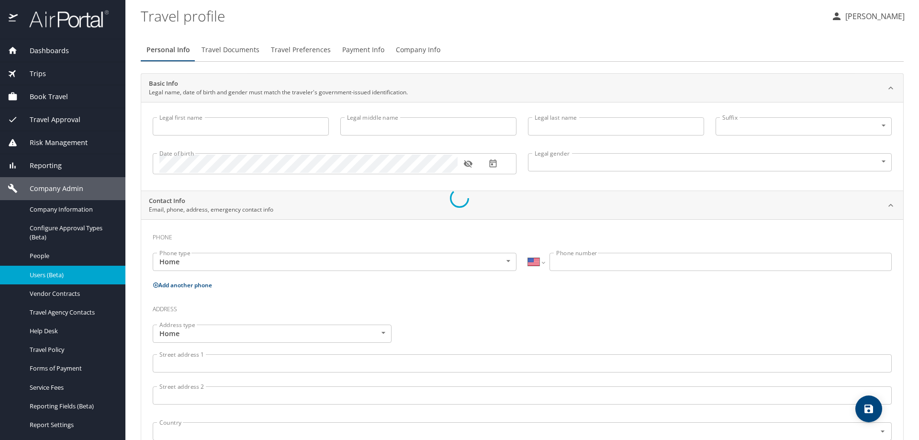
type input "(318) 751-2827"
select select "US"
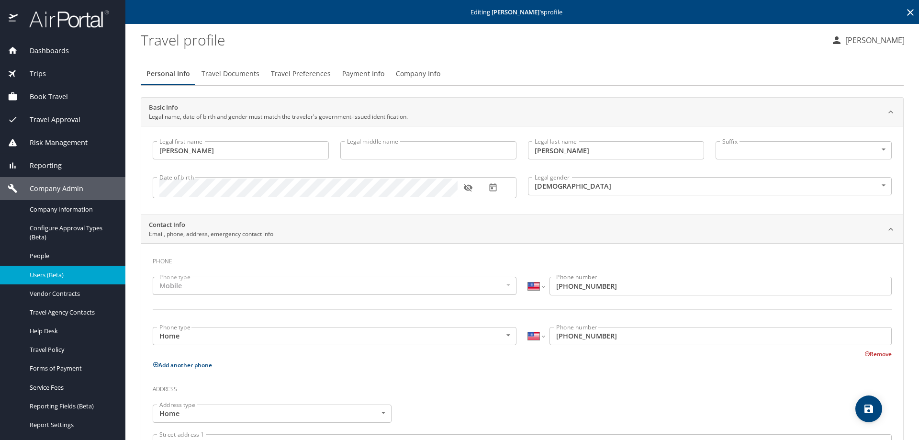
click at [412, 70] on span "Company Info" at bounding box center [418, 74] width 45 height 12
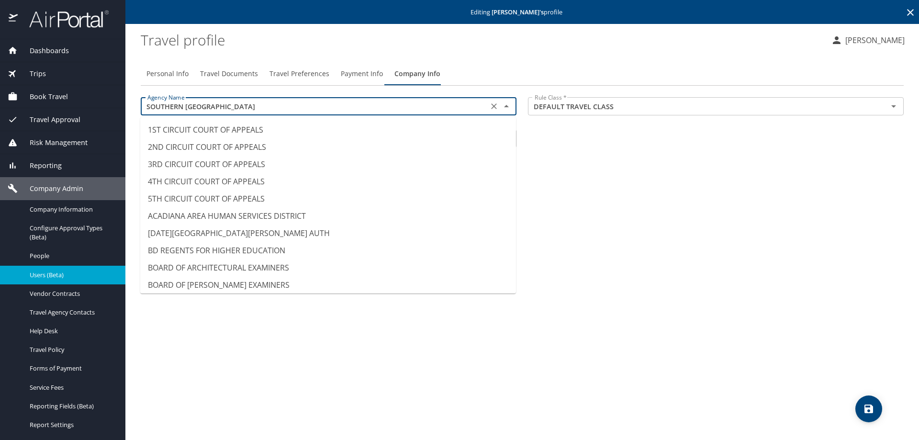
scroll to position [7190, 0]
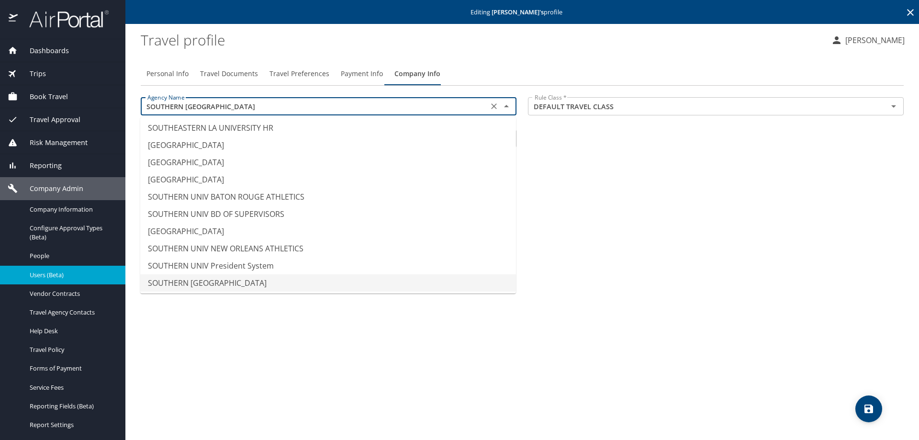
drag, startPoint x: 249, startPoint y: 106, endPoint x: 96, endPoint y: 106, distance: 153.2
click at [96, 106] on div "Dashboards AirPortal 360™ Manager AirPortal 360™ Agent My Travel Dashboard Trip…" at bounding box center [459, 220] width 919 height 440
paste input "PDOUGLAS@SUSLA.EDU"
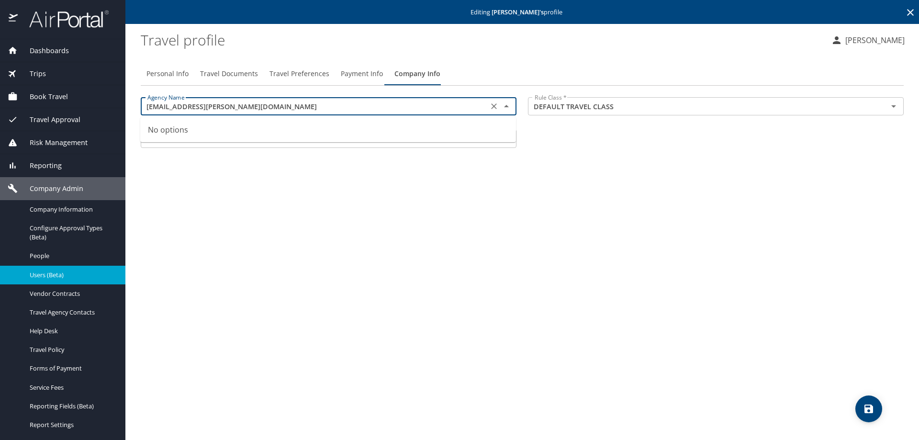
type input "SOUTHERN UNIV SHREVEPORT"
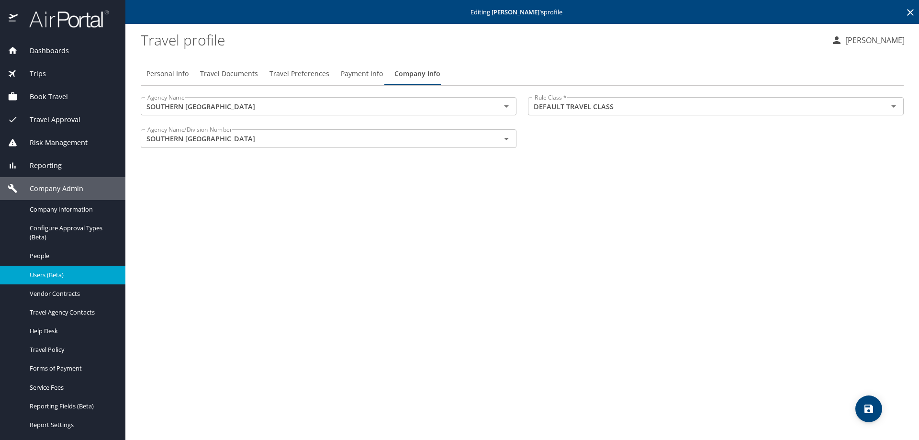
click at [568, 193] on div "Personal Info Travel Documents Travel Preferences Payment Info Company Info Age…" at bounding box center [522, 247] width 763 height 385
click at [50, 227] on span "Configure Approval Types (Beta)" at bounding box center [72, 233] width 84 height 18
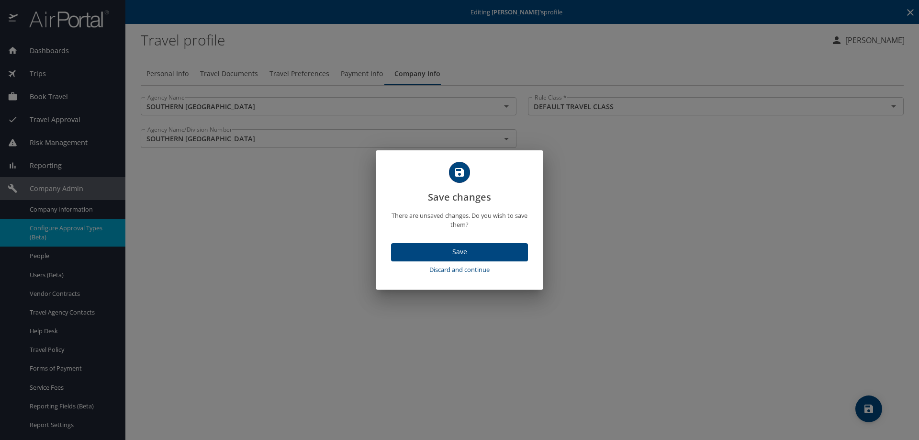
click at [459, 270] on span "Discard and continue" at bounding box center [459, 269] width 129 height 11
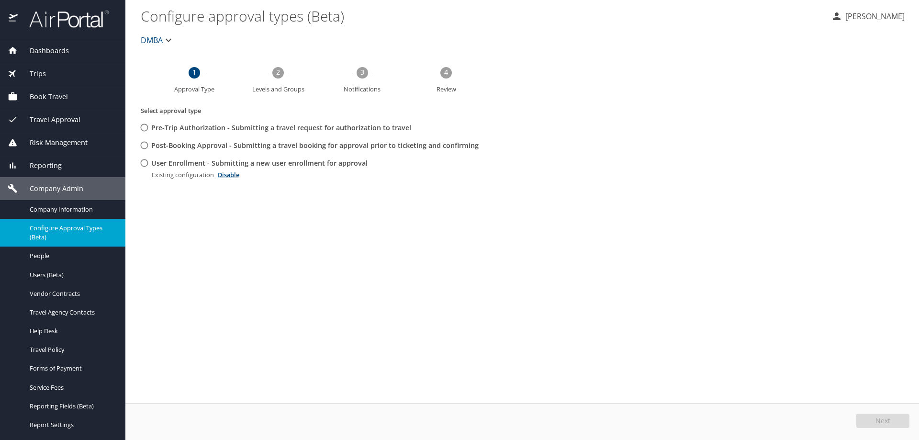
click at [150, 42] on span "DMBA" at bounding box center [152, 40] width 22 height 13
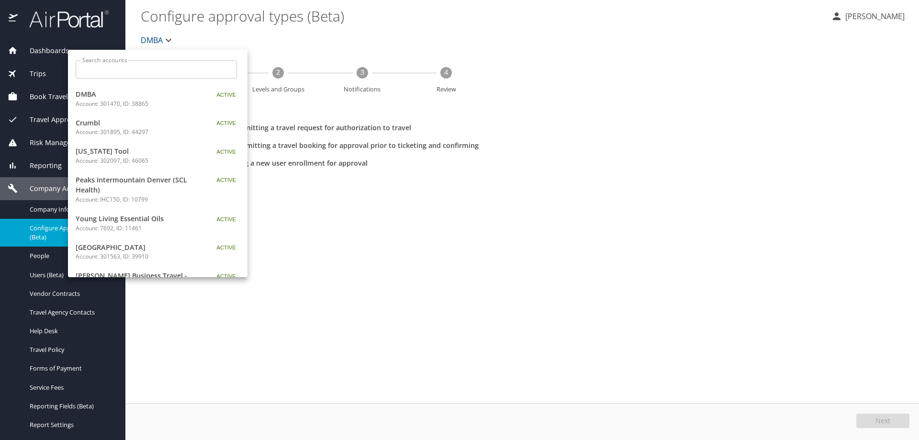
click at [158, 69] on input "Search accounts" at bounding box center [159, 69] width 155 height 18
paste input "PDOUGLAS@SUSLA.EDU"
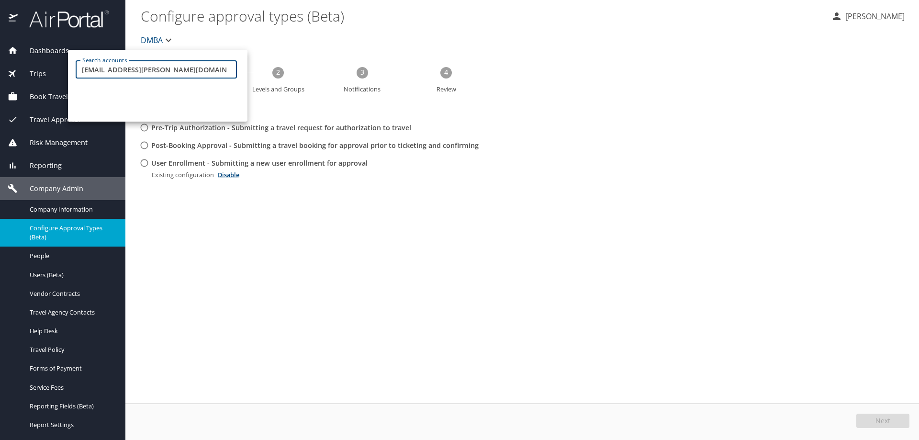
drag, startPoint x: 162, startPoint y: 64, endPoint x: -50, endPoint y: 64, distance: 212.1
click at [0, 64] on html "Dashboards AirPortal 360™ Manager AirPortal 360™ Agent My Travel Dashboard Trip…" at bounding box center [459, 220] width 919 height 440
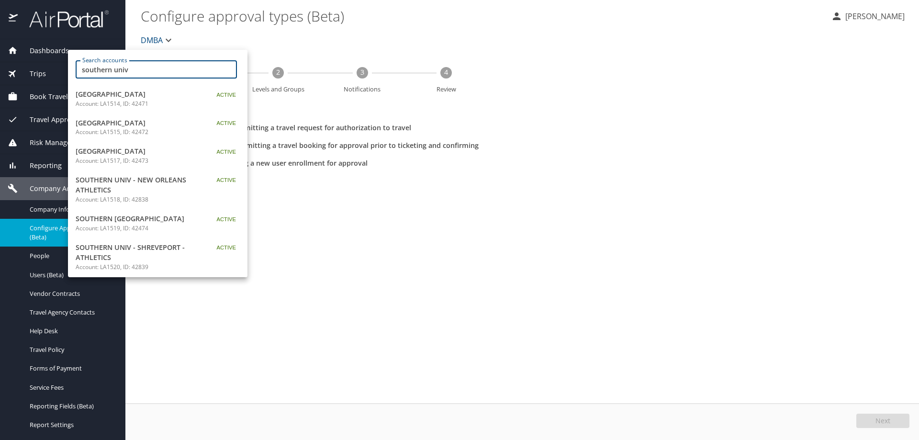
type input "southern univ"
click at [106, 224] on span "SOUTHERN [GEOGRAPHIC_DATA]" at bounding box center [136, 219] width 120 height 11
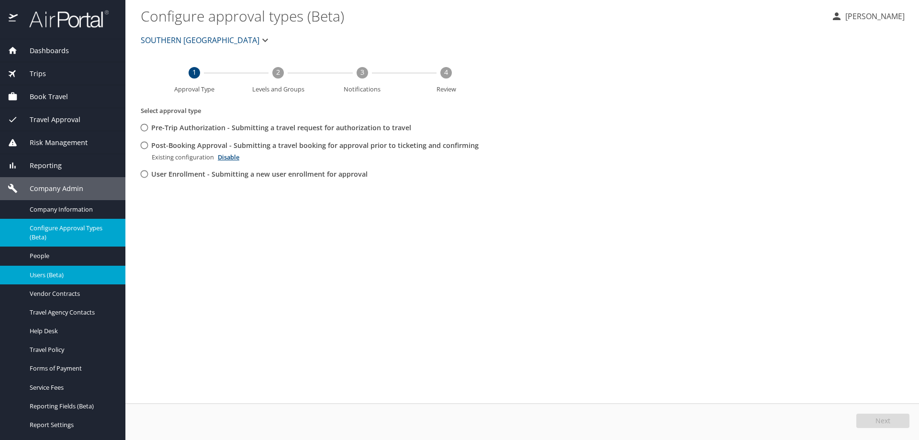
click at [60, 274] on span "Users (Beta)" at bounding box center [72, 275] width 84 height 9
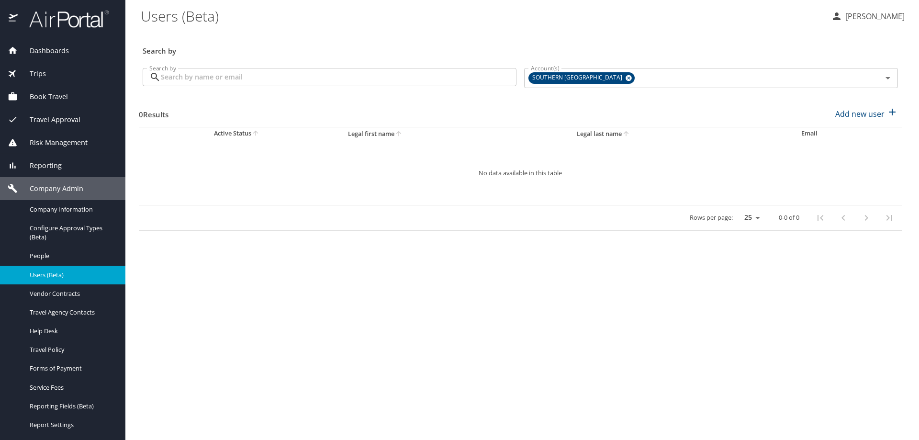
click at [219, 74] on input "Search by" at bounding box center [339, 77] width 356 height 18
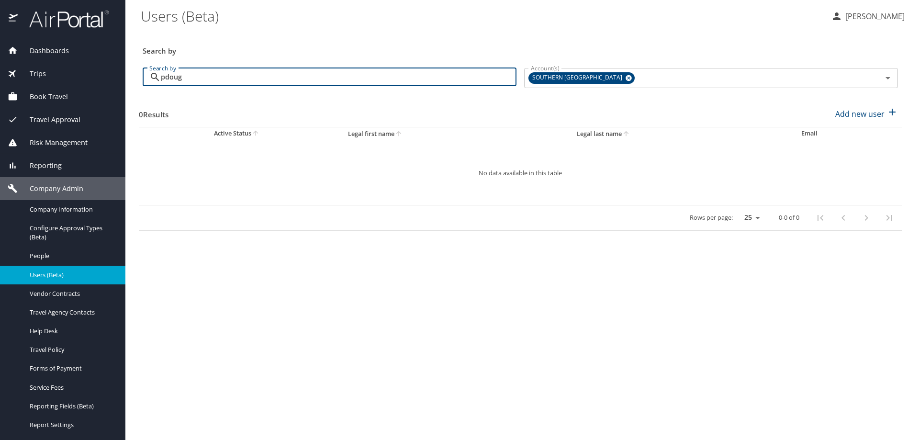
type input "pdoug"
click at [626, 76] on icon at bounding box center [629, 78] width 6 height 6
click at [621, 80] on input "Account(s)" at bounding box center [697, 77] width 340 height 12
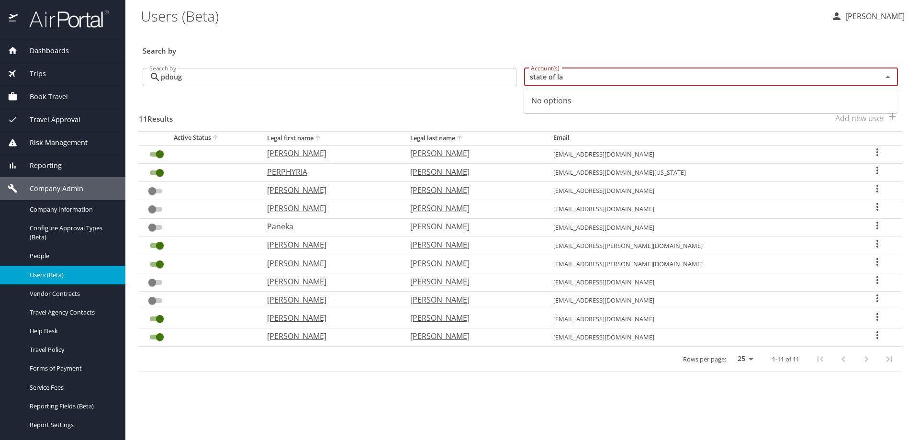
type input "state of l"
click at [536, 120] on input "checkbox" at bounding box center [537, 121] width 18 height 18
checkbox input "true"
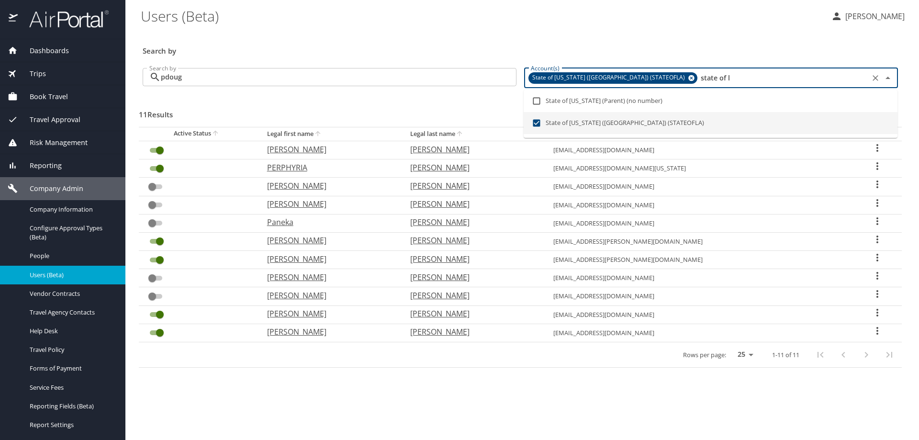
type input "state of l"
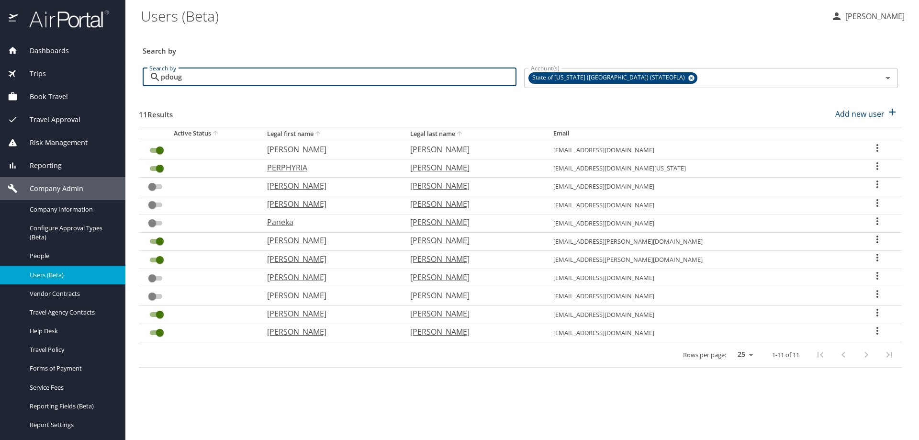
click at [193, 77] on input "pdoug" at bounding box center [339, 77] width 356 height 18
checkbox input "true"
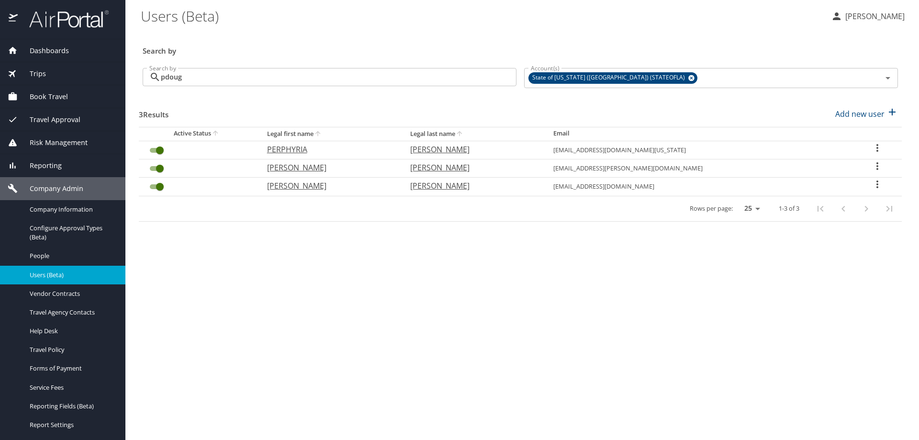
click at [872, 162] on icon "User Search Table" at bounding box center [877, 165] width 11 height 11
click at [798, 167] on p "View profile" at bounding box center [818, 167] width 42 height 11
select select "US"
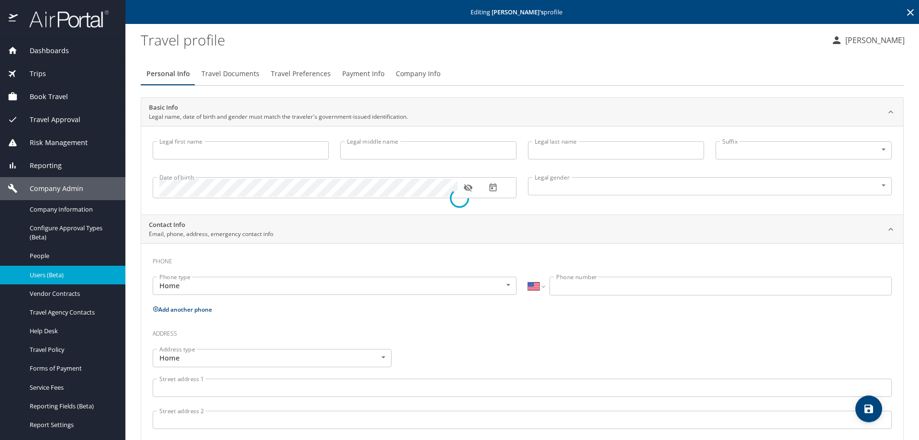
type input "Priscilla"
type input "Douglas"
type input "Female"
type input "Marilyn"
type input "Douglas"
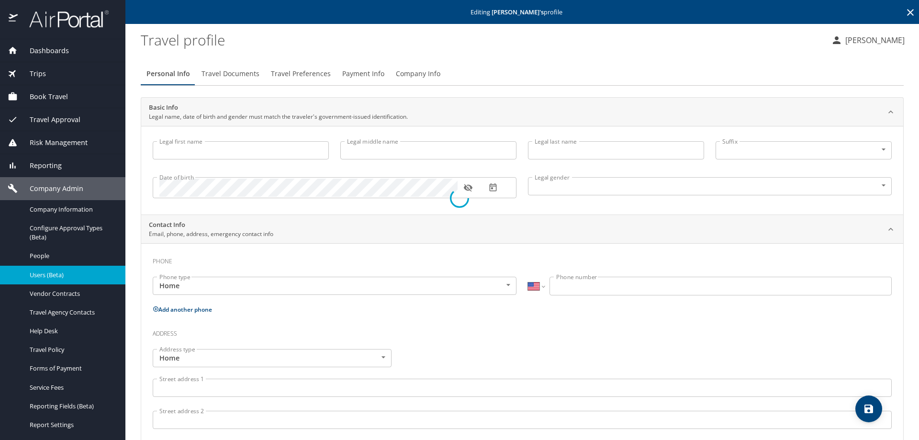
type input "(318) 751-2827"
select select "US"
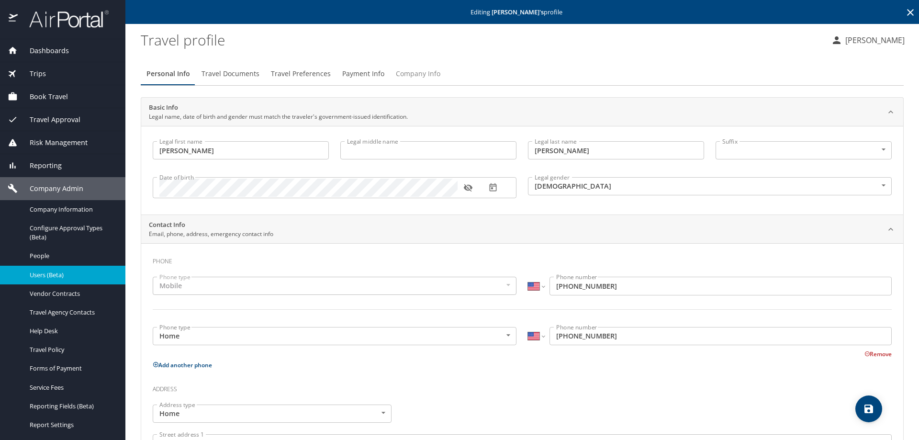
click at [425, 69] on span "Company Info" at bounding box center [418, 74] width 45 height 12
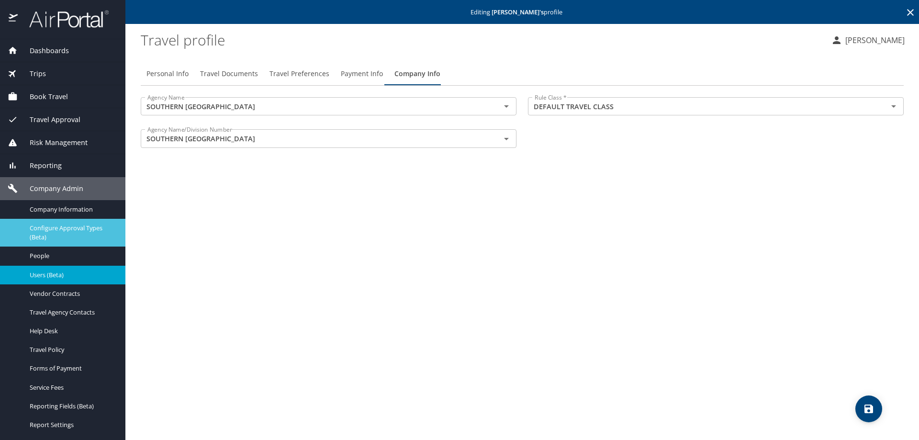
click at [61, 226] on span "Configure Approval Types (Beta)" at bounding box center [72, 233] width 84 height 18
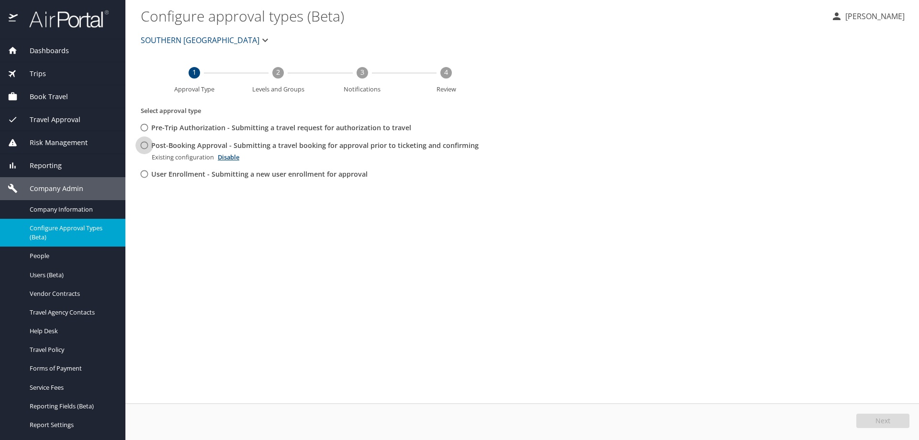
click at [145, 146] on input "Post-Booking Approval - Submitting a travel booking for approval prior to ticke…" at bounding box center [145, 145] width 18 height 18
radio input "true"
click at [876, 416] on button "Edit" at bounding box center [884, 421] width 51 height 14
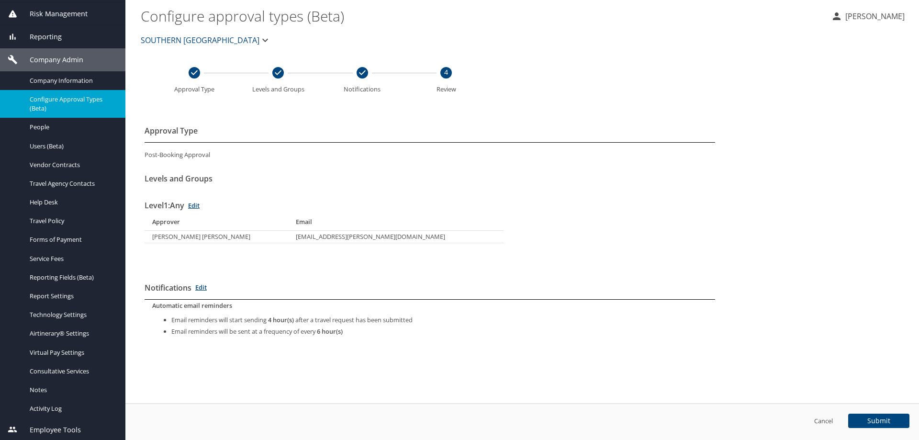
scroll to position [130, 0]
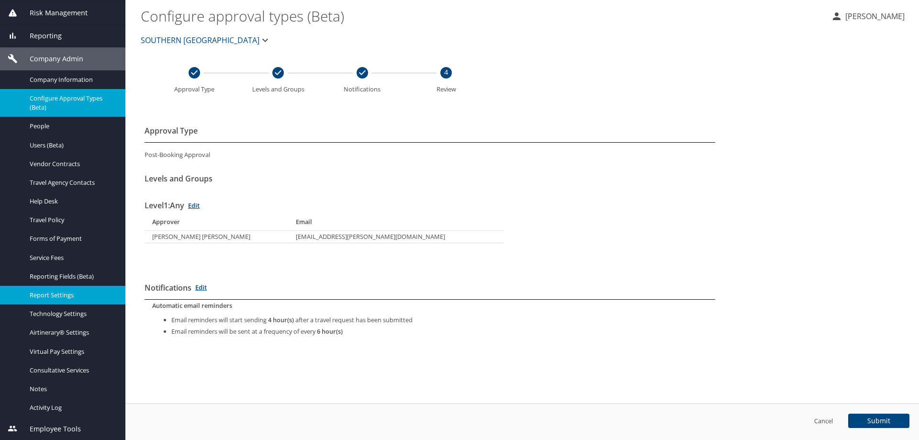
click at [71, 291] on span "Report Settings" at bounding box center [72, 295] width 84 height 9
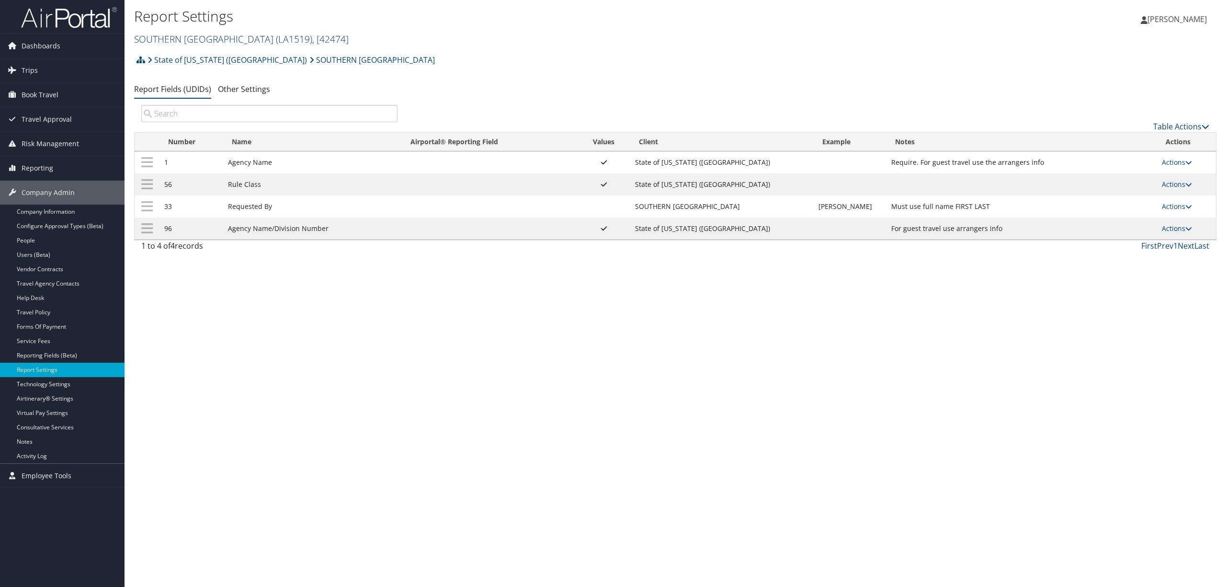
click at [285, 38] on span "( LA1519 )" at bounding box center [294, 39] width 36 height 13
click at [202, 54] on input "search" at bounding box center [198, 57] width 126 height 18
type input "rimini"
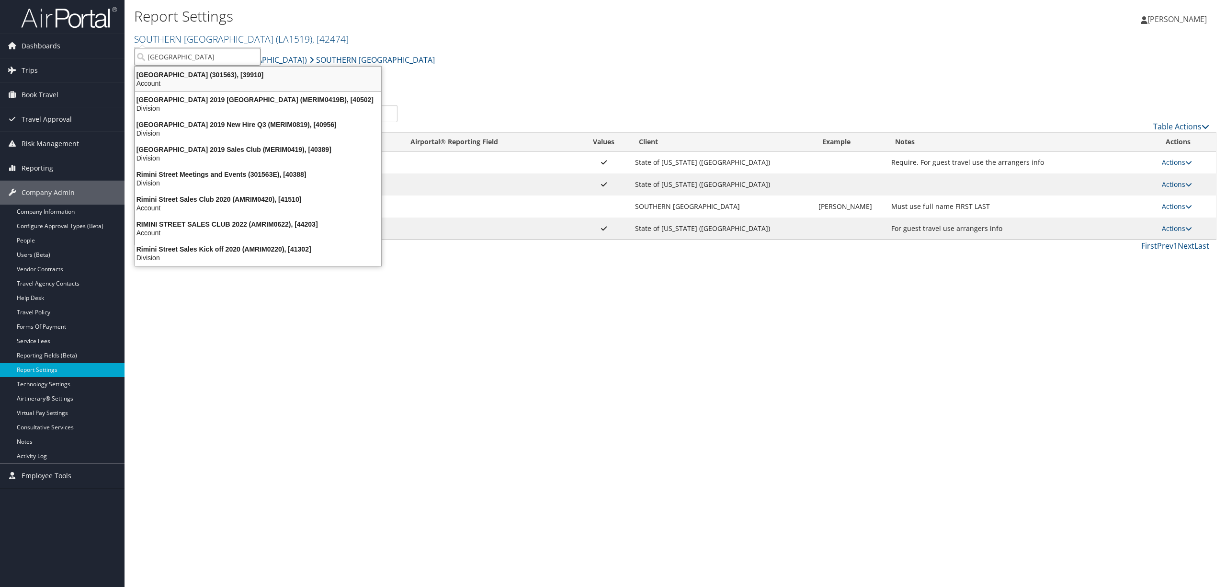
click at [208, 72] on div "Rimini Street (301563), [39910]" at bounding box center [258, 74] width 258 height 9
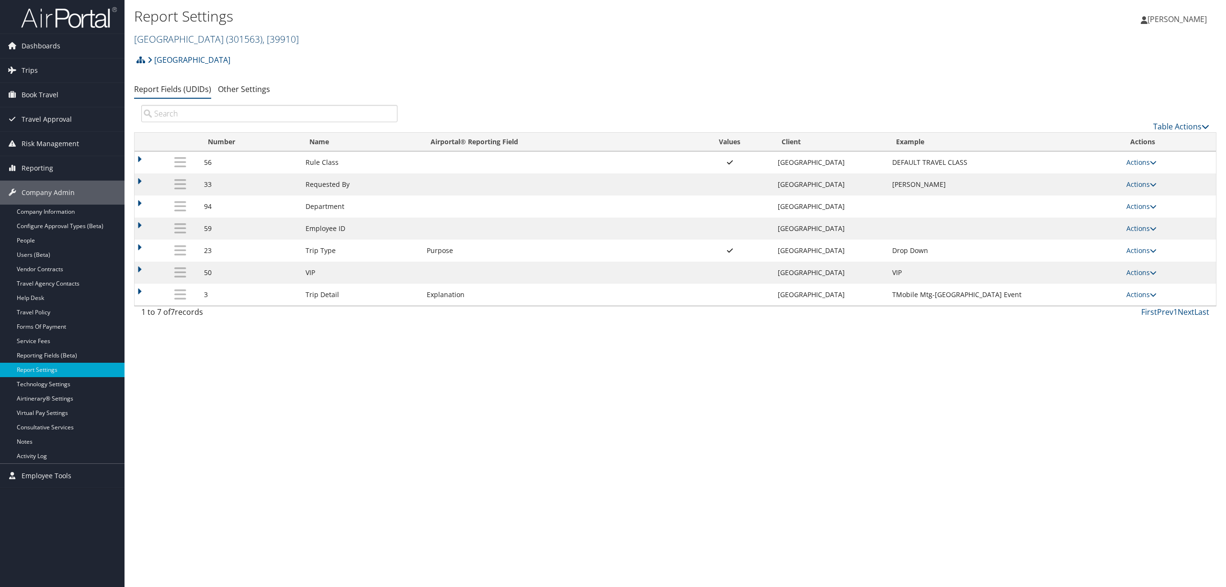
click at [262, 40] on span ", [ 39910 ]" at bounding box center [280, 39] width 36 height 13
click at [203, 57] on input "search" at bounding box center [198, 57] width 126 height 18
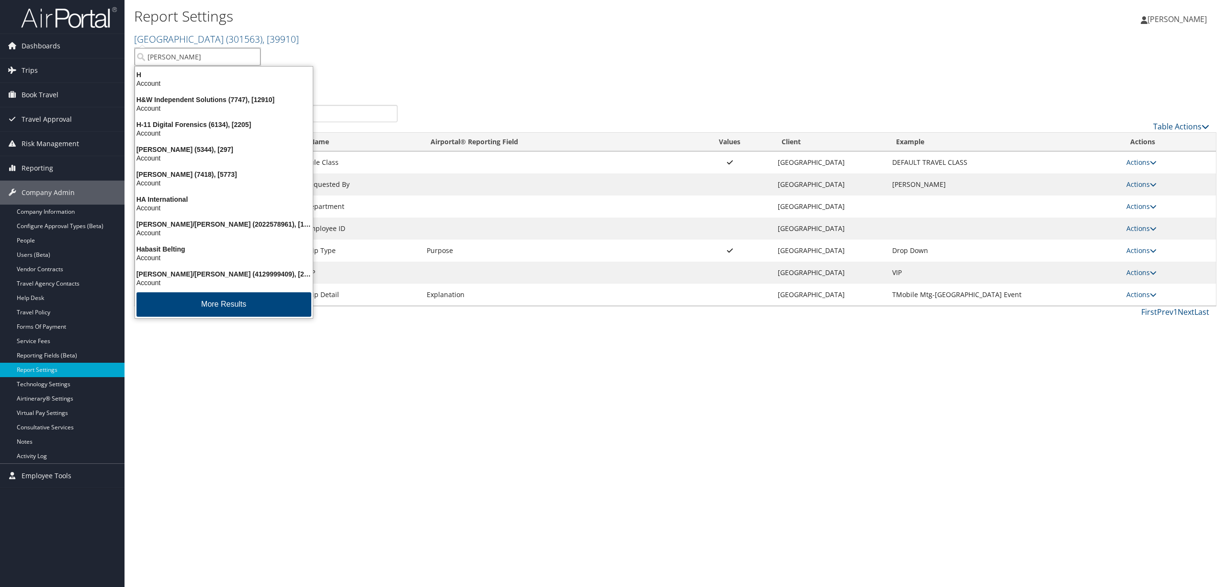
type input "[PERSON_NAME]"
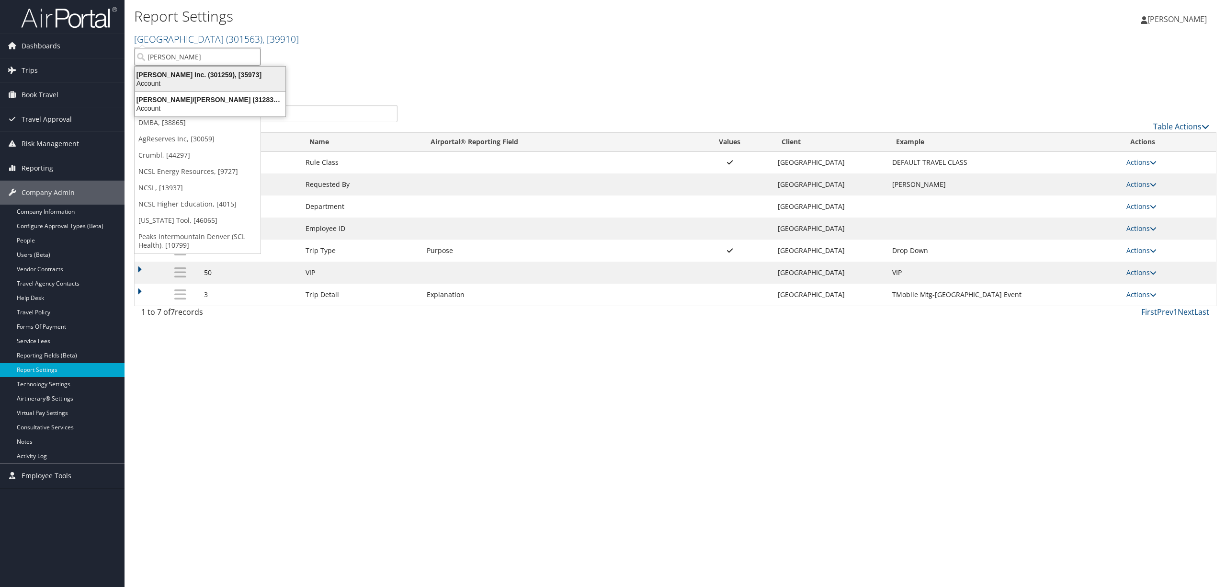
click at [196, 75] on div "[PERSON_NAME] Inc. (301259), [35973]" at bounding box center [210, 74] width 162 height 9
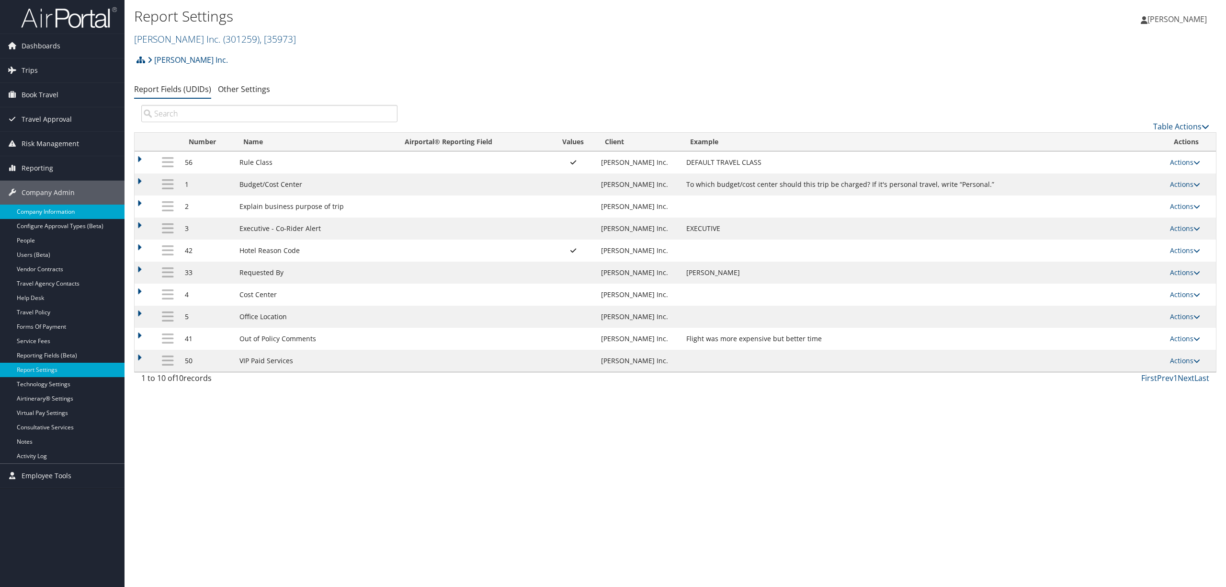
click at [64, 207] on link "Company Information" at bounding box center [62, 211] width 124 height 14
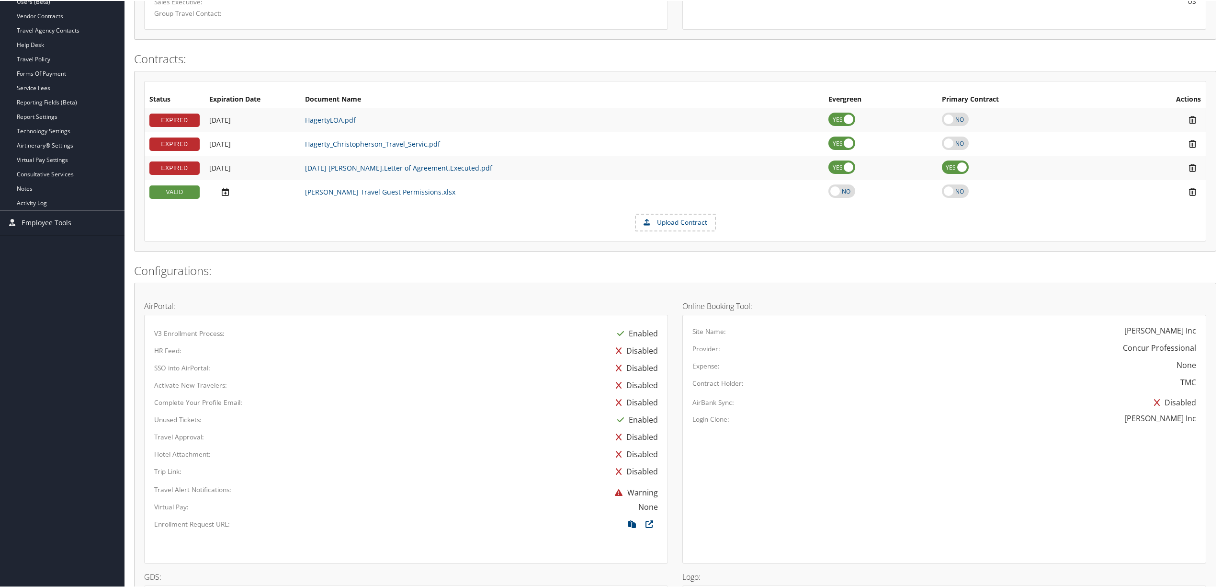
scroll to position [255, 0]
click at [376, 165] on link "[DATE] [PERSON_NAME].Letter of Agreement.Executed.pdf" at bounding box center [398, 165] width 187 height 9
click at [50, 117] on link "Report Settings" at bounding box center [62, 114] width 124 height 14
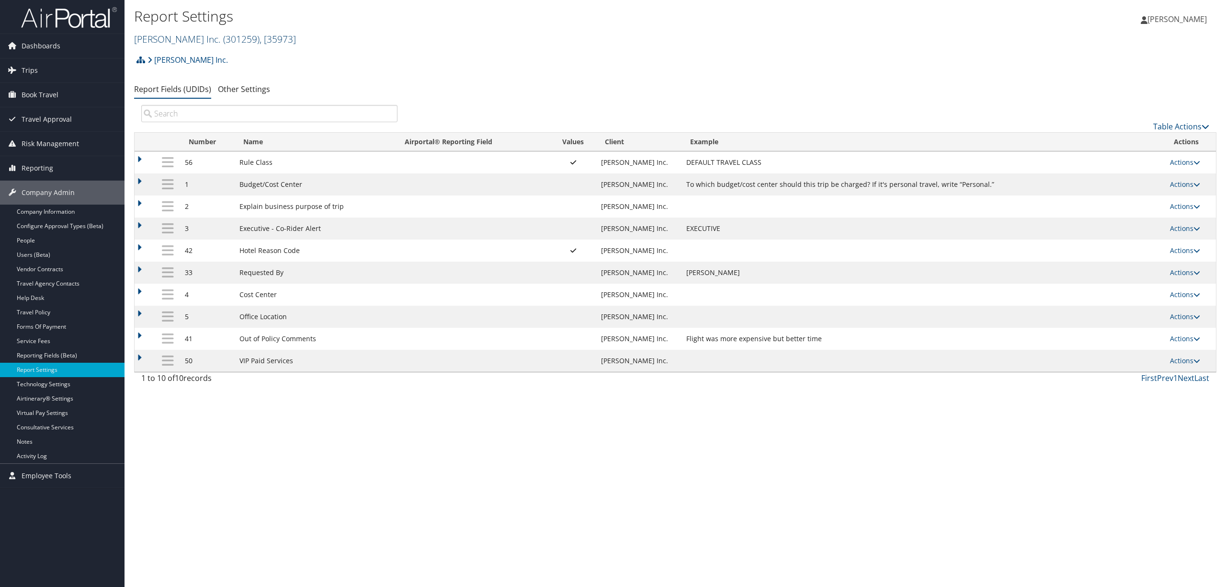
click at [169, 35] on link "[PERSON_NAME] Inc. ( 301259 ) , [ 35973 ]" at bounding box center [215, 39] width 162 height 13
click at [163, 73] on link "[GEOGRAPHIC_DATA], [39910]" at bounding box center [198, 81] width 126 height 16
